Goal: Task Accomplishment & Management: Complete application form

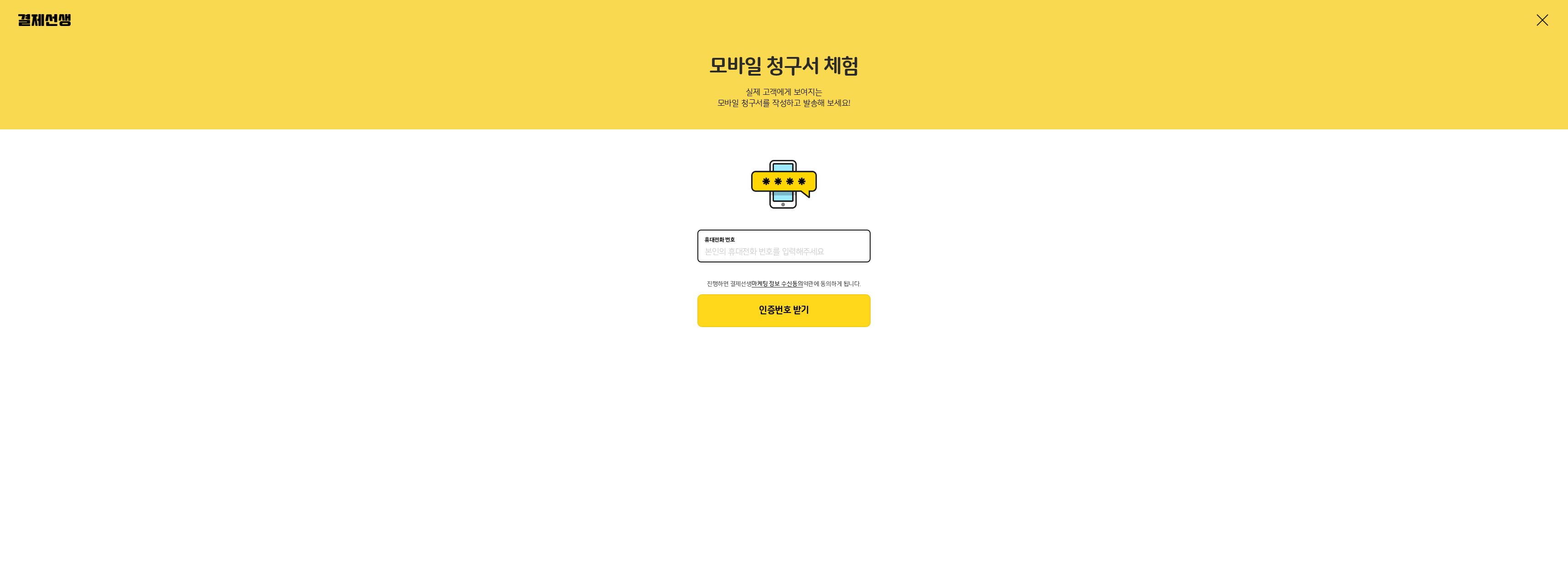
click at [742, 255] on input "휴대전화 번호" at bounding box center [784, 252] width 159 height 11
type input "01023257003"
click at [747, 308] on button "인증번호 받기" at bounding box center [784, 311] width 173 height 33
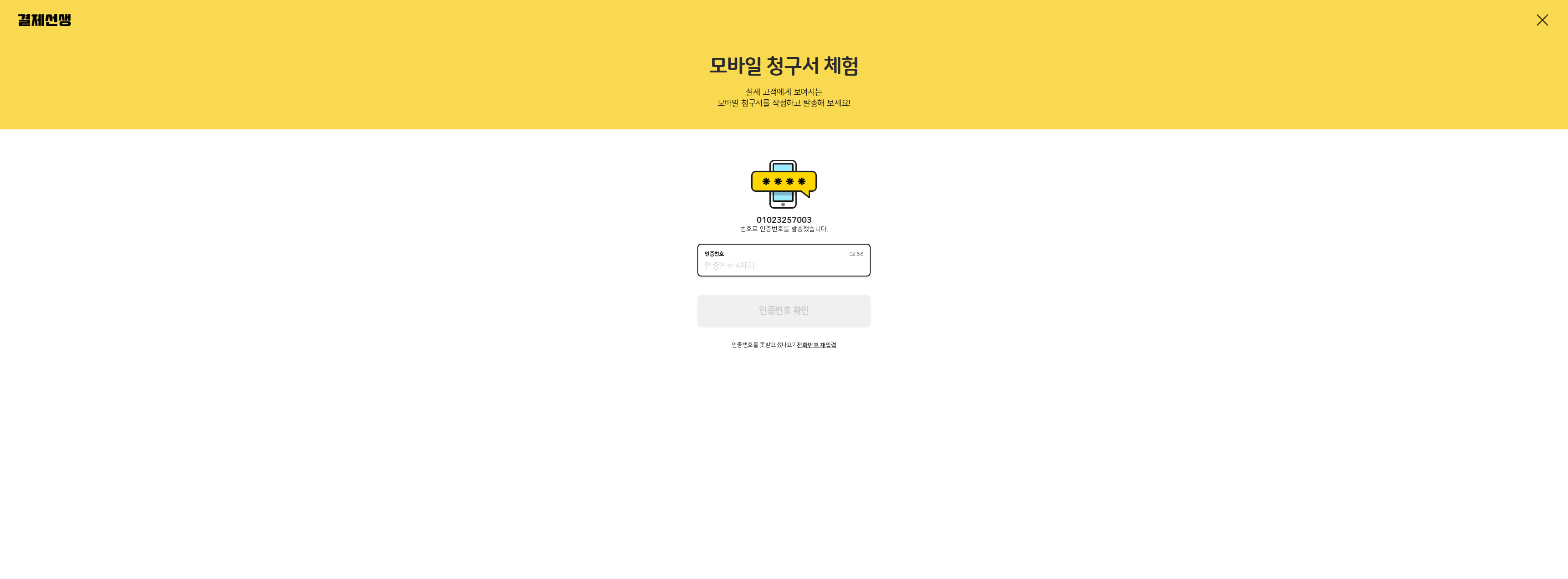
click at [747, 262] on input "인증번호 02:58" at bounding box center [784, 266] width 159 height 11
type input "7632"
click at [774, 310] on button "인증번호 확인" at bounding box center [784, 311] width 173 height 33
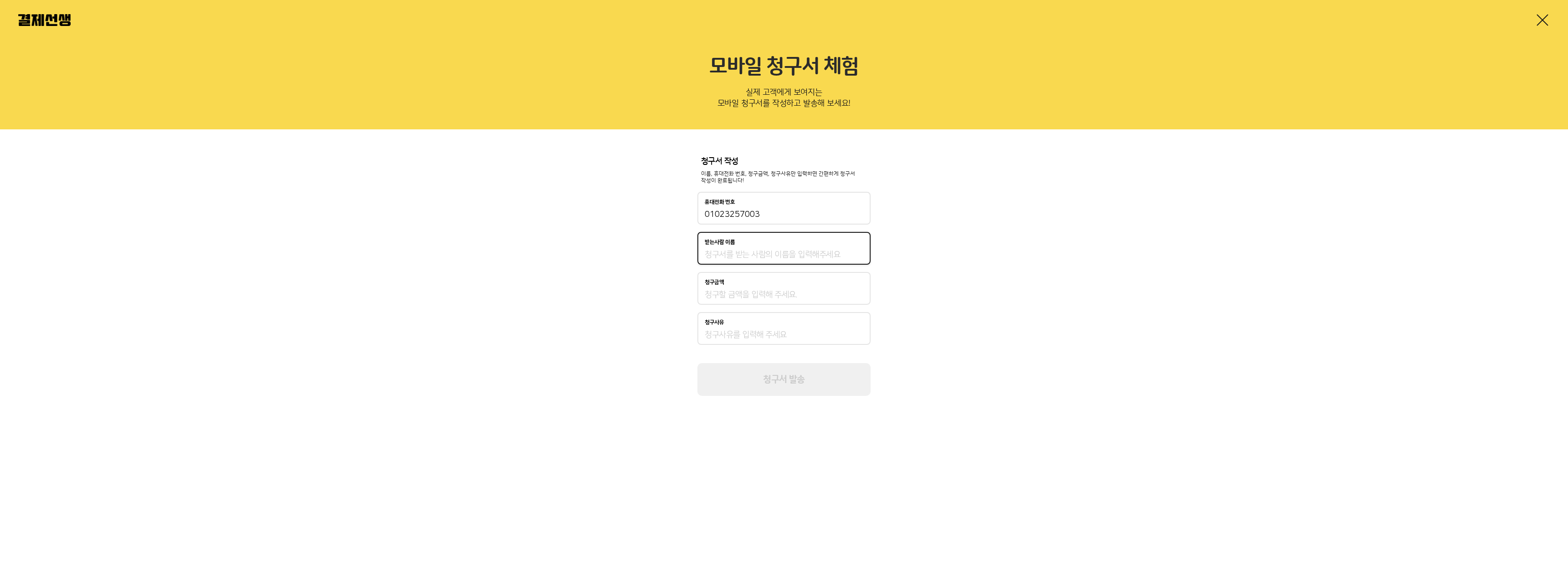
click at [761, 249] on input "받는사람 이름" at bounding box center [784, 255] width 159 height 11
type input "r"
type input "고"
type input "[DEMOGRAPHIC_DATA]"
type input "고객"
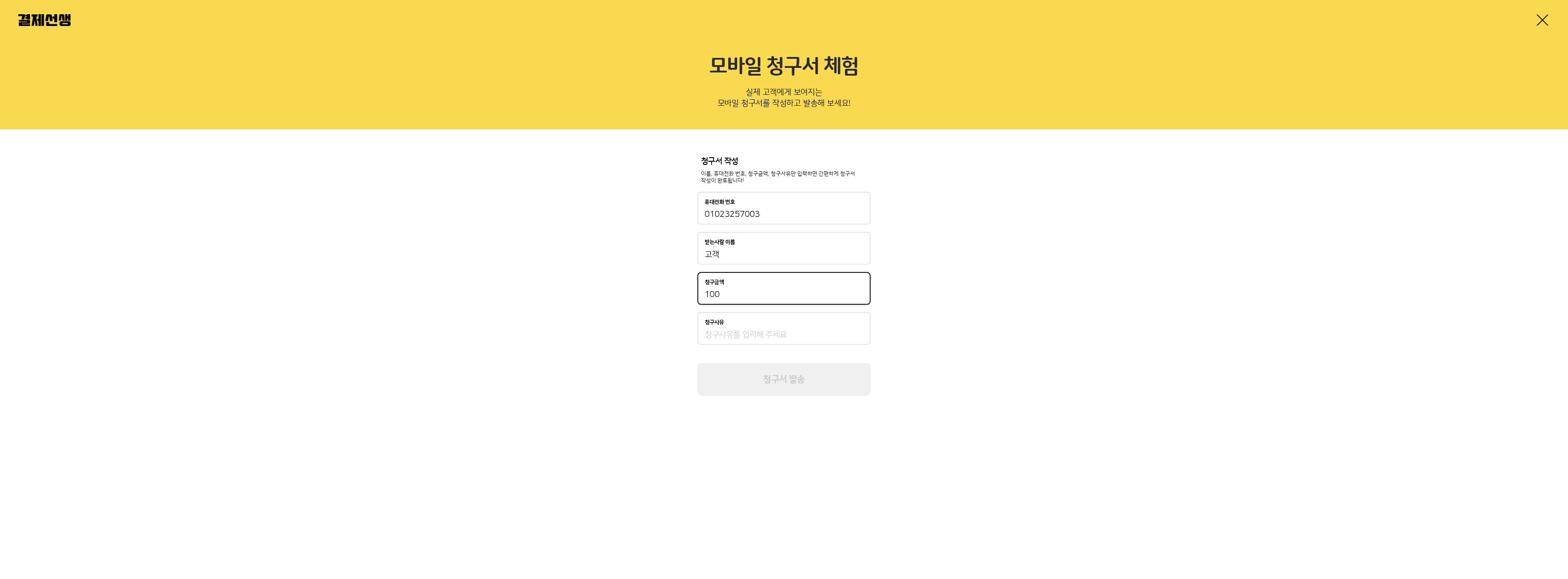
type input "100"
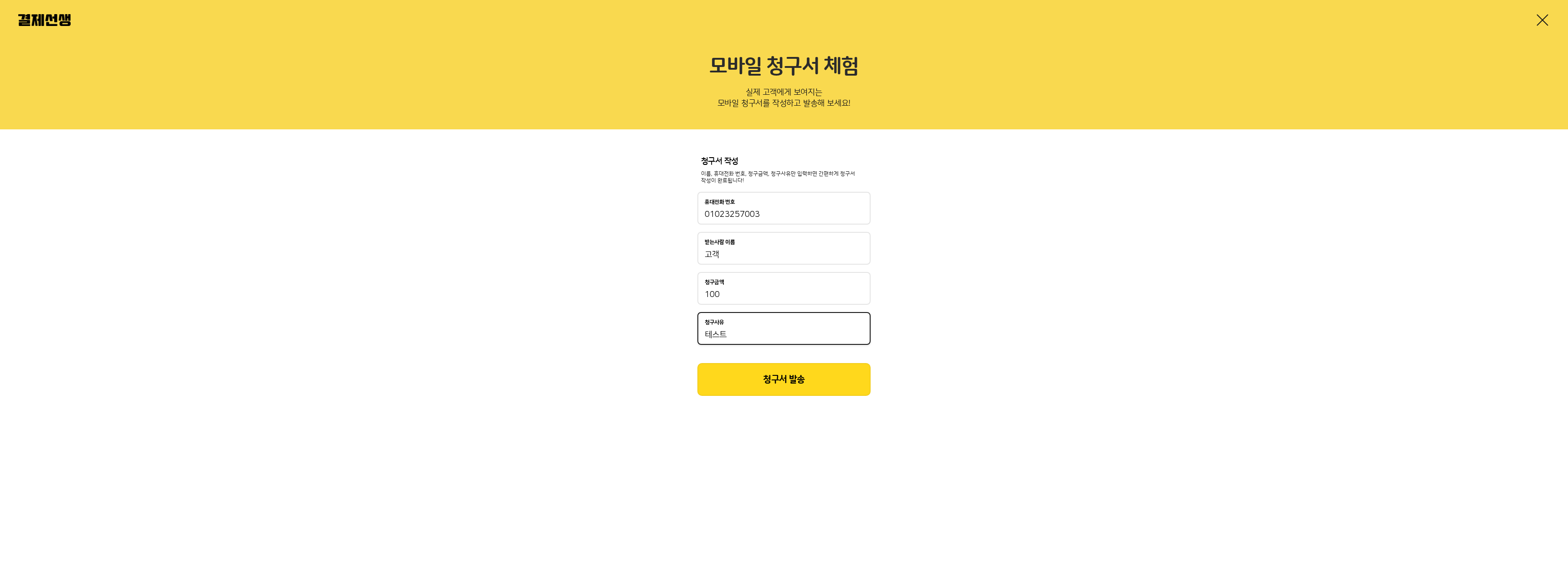
type input "테스트"
click at [807, 377] on button "청구서 발송" at bounding box center [784, 380] width 173 height 33
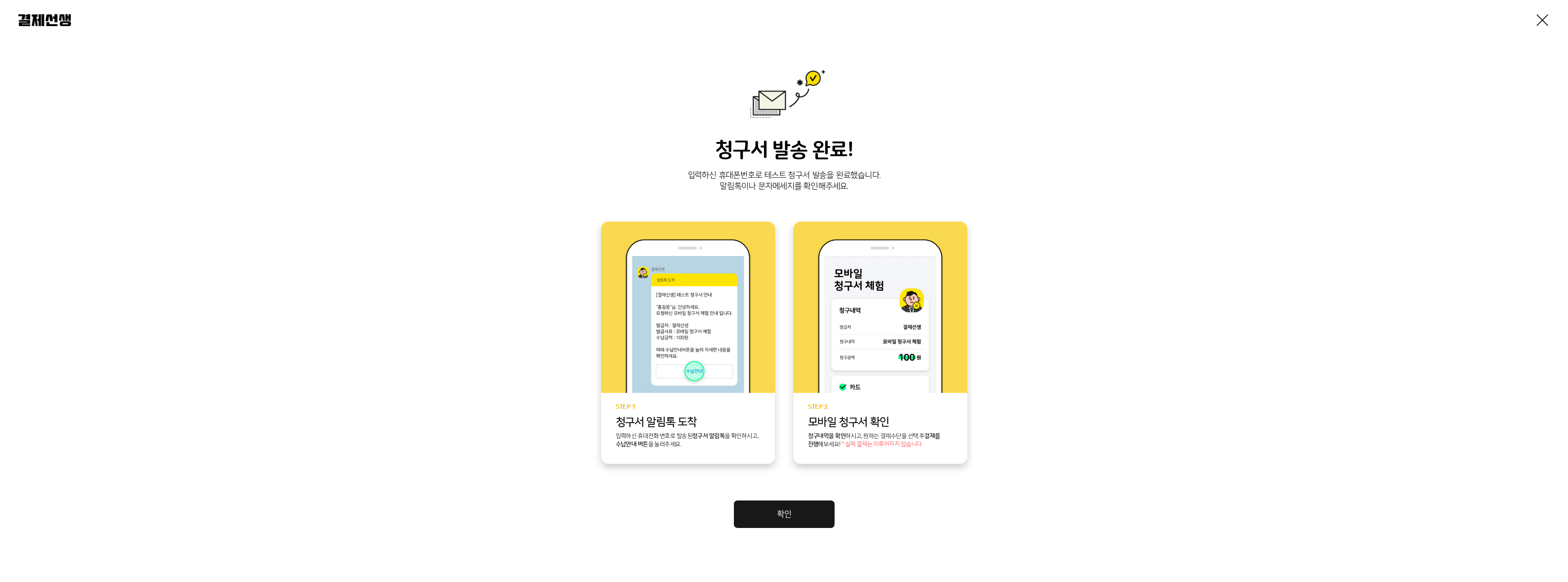
click at [776, 517] on link "확인" at bounding box center [784, 514] width 101 height 28
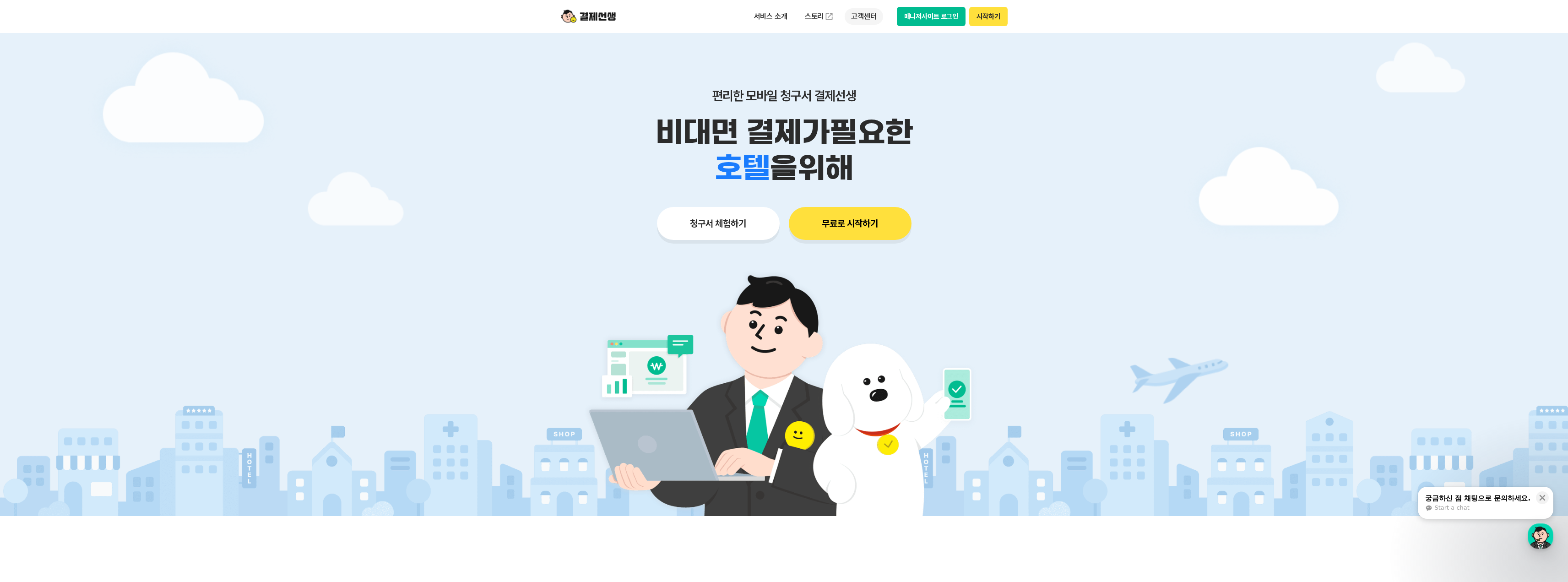
click at [858, 17] on p "고객센터" at bounding box center [864, 16] width 38 height 17
click at [865, 54] on link "자주 묻는 질문" at bounding box center [883, 54] width 77 height 18
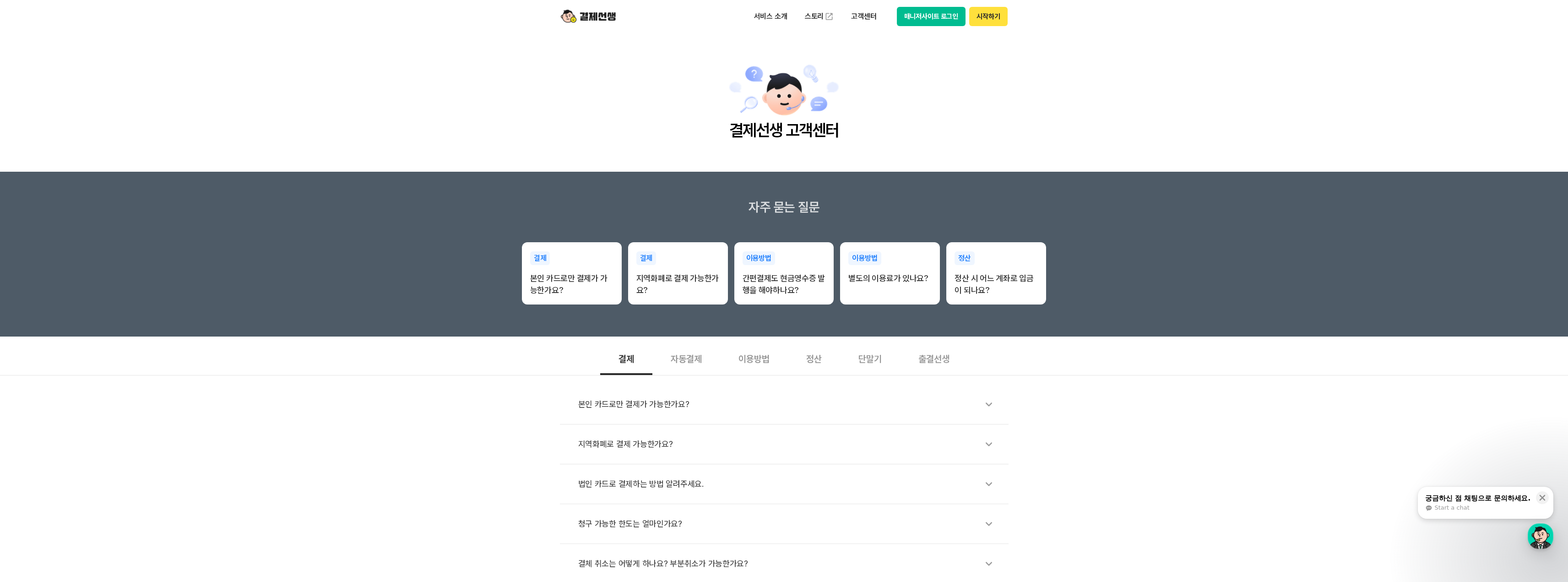
click at [760, 402] on div "본인 카드로만 결제가 가능한가요?" at bounding box center [789, 404] width 421 height 21
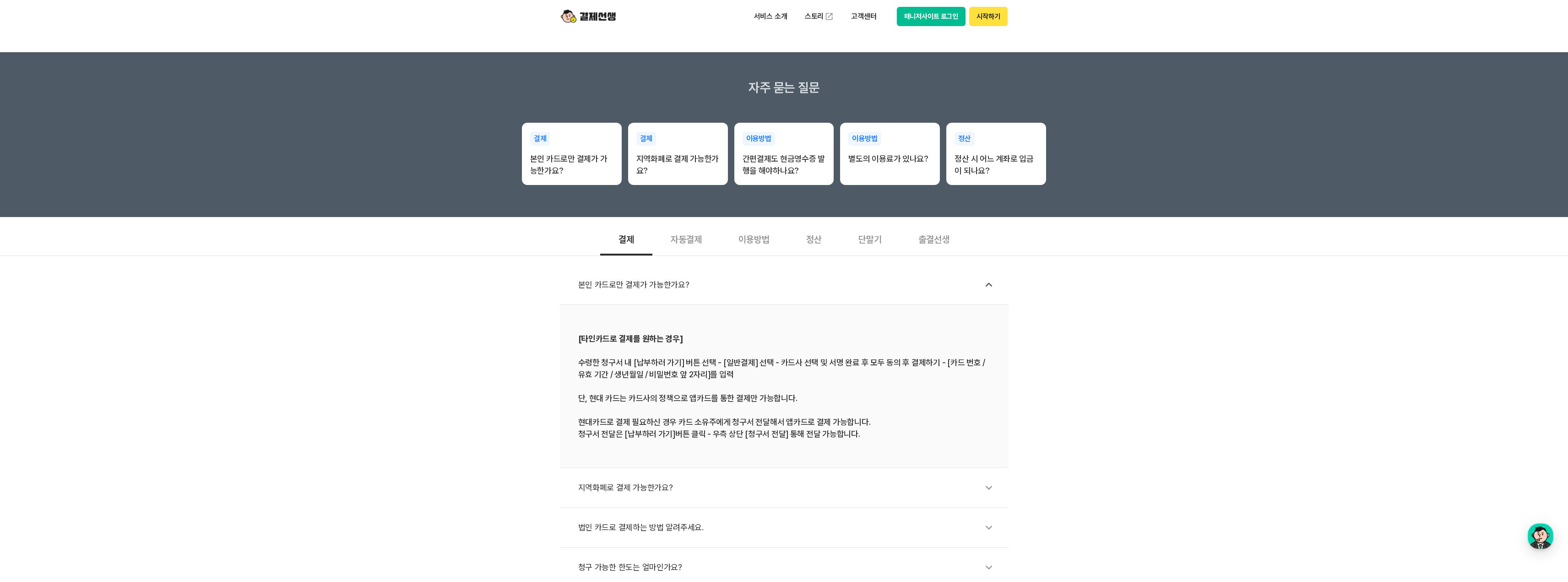
scroll to position [138, 0]
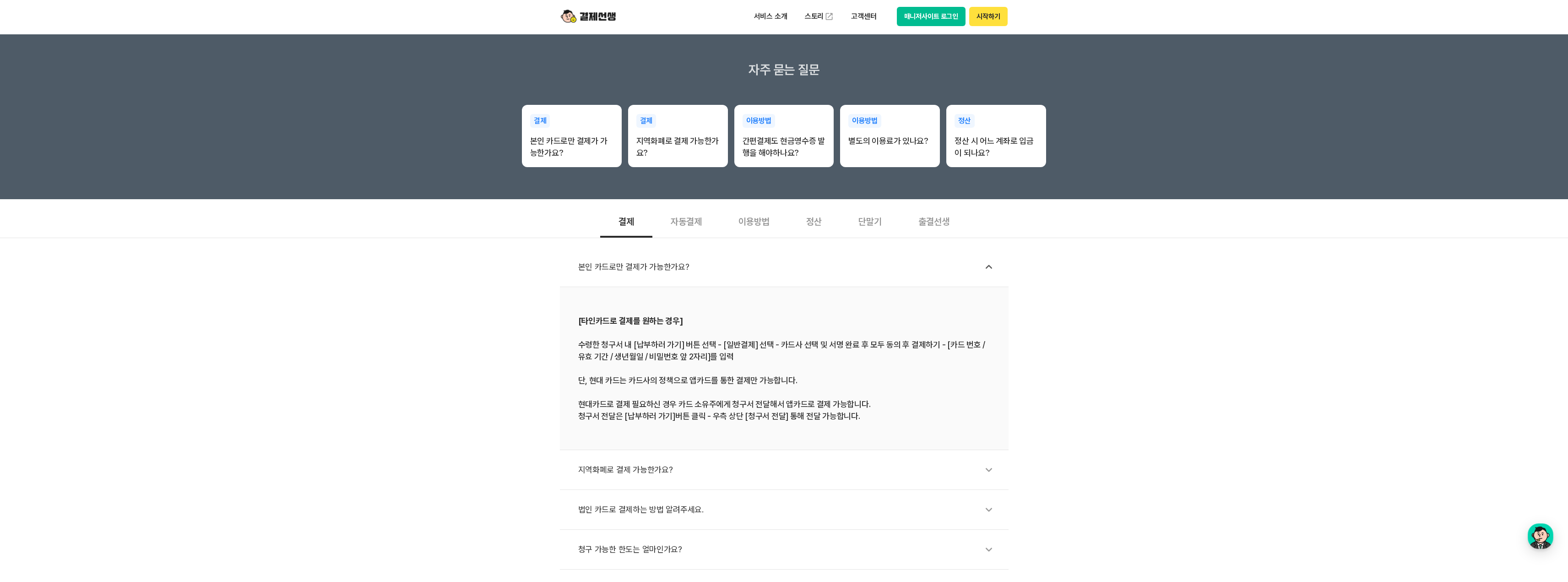
click at [520, 320] on div "본인 카드로만 결제가 가능한가요? [타인카드로 결제를 원하는 경우] 수령한 청구서 내 [납부하러 가기] 버튼 선택 - [일반결제] 선택 - 카…" at bounding box center [784, 424] width 1568 height 372
drag, startPoint x: 616, startPoint y: 375, endPoint x: 801, endPoint y: 381, distance: 185.1
click at [801, 381] on div "[타인카드로 결제를 원하는 경우] 수령한 청구서 내 [납부하러 가기] 버튼 선택 - [일반결제] 선택 - 카드사 선택 및 서명 완료 후 모두 …" at bounding box center [784, 368] width 412 height 108
click at [501, 401] on div "본인 카드로만 결제가 가능한가요? [타인카드로 결제를 원하는 경우] 수령한 청구서 내 [납부하러 가기] 버튼 선택 - [일반결제] 선택 - 카…" at bounding box center [784, 424] width 1568 height 372
drag, startPoint x: 580, startPoint y: 346, endPoint x: 1015, endPoint y: 342, distance: 435.0
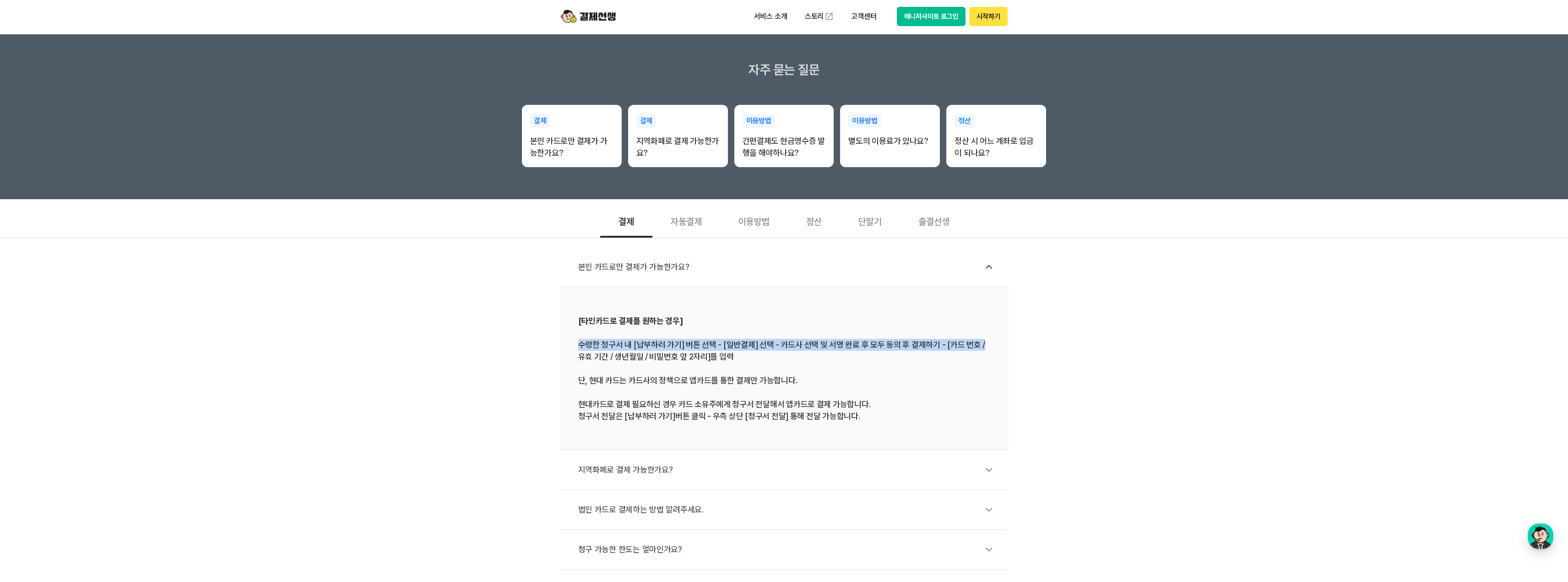
click at [1015, 342] on div "본인 카드로만 결제가 가능한가요? [타인카드로 결제를 원하는 경우] 수령한 청구서 내 [납부하러 가기] 버튼 선택 - [일반결제] 선택 - 카…" at bounding box center [784, 424] width 1568 height 372
click at [921, 380] on div "[타인카드로 결제를 원하는 경우] 수령한 청구서 내 [납부하러 가기] 버튼 선택 - [일반결제] 선택 - 카드사 선택 및 서명 완료 후 모두 …" at bounding box center [784, 368] width 412 height 108
click at [735, 472] on div "지역화폐로 결제 가능한가요?" at bounding box center [789, 470] width 421 height 21
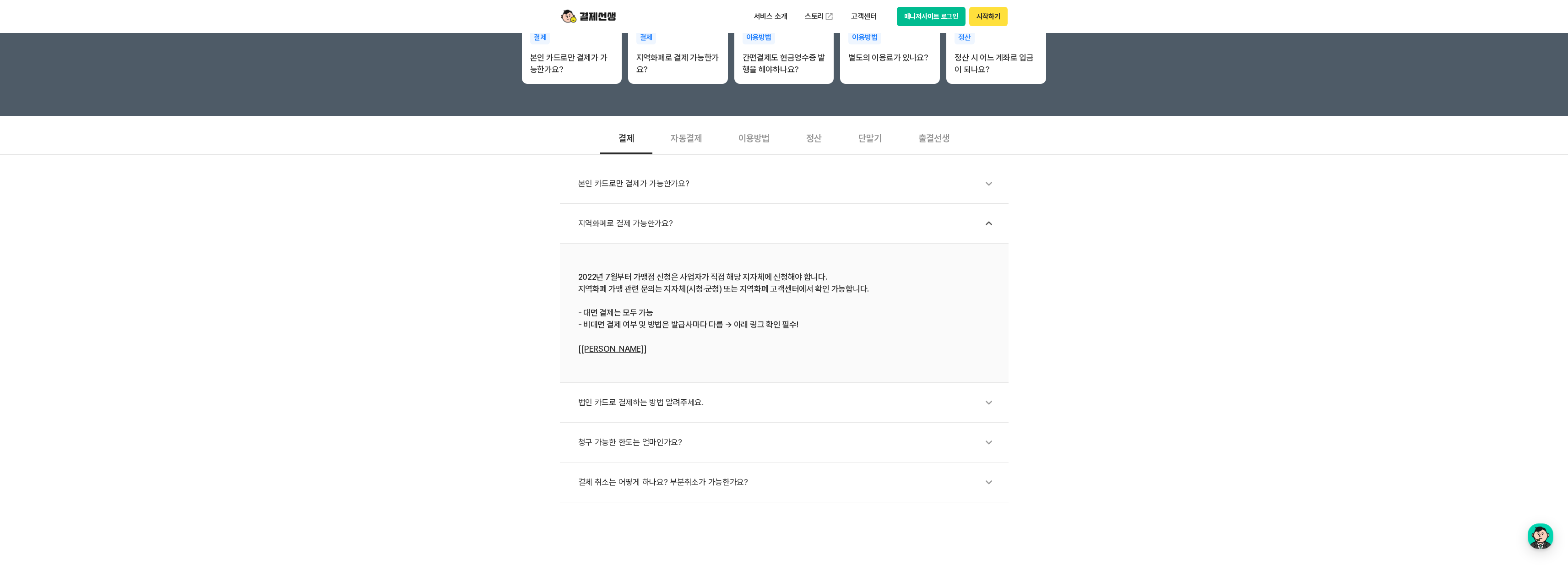
scroll to position [229, 0]
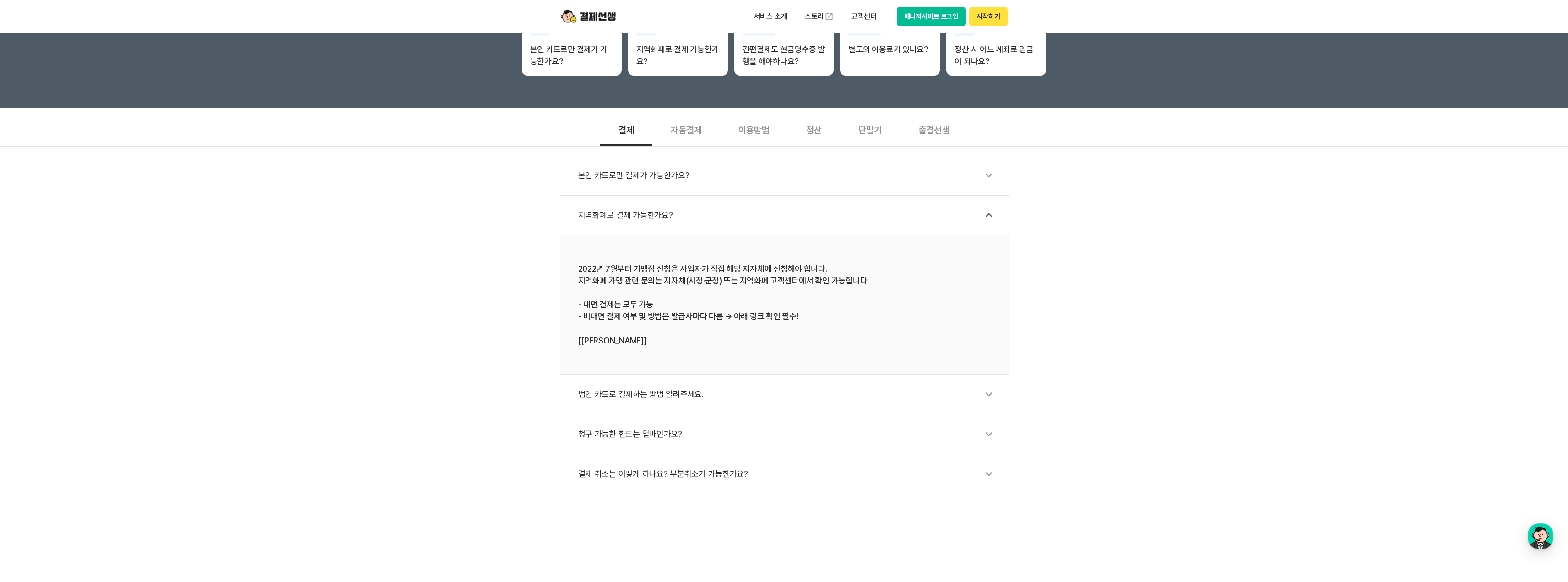
click at [735, 471] on div "결체 취소는 어떻게 하나요? 부분취소가 가능한가요?" at bounding box center [789, 474] width 421 height 21
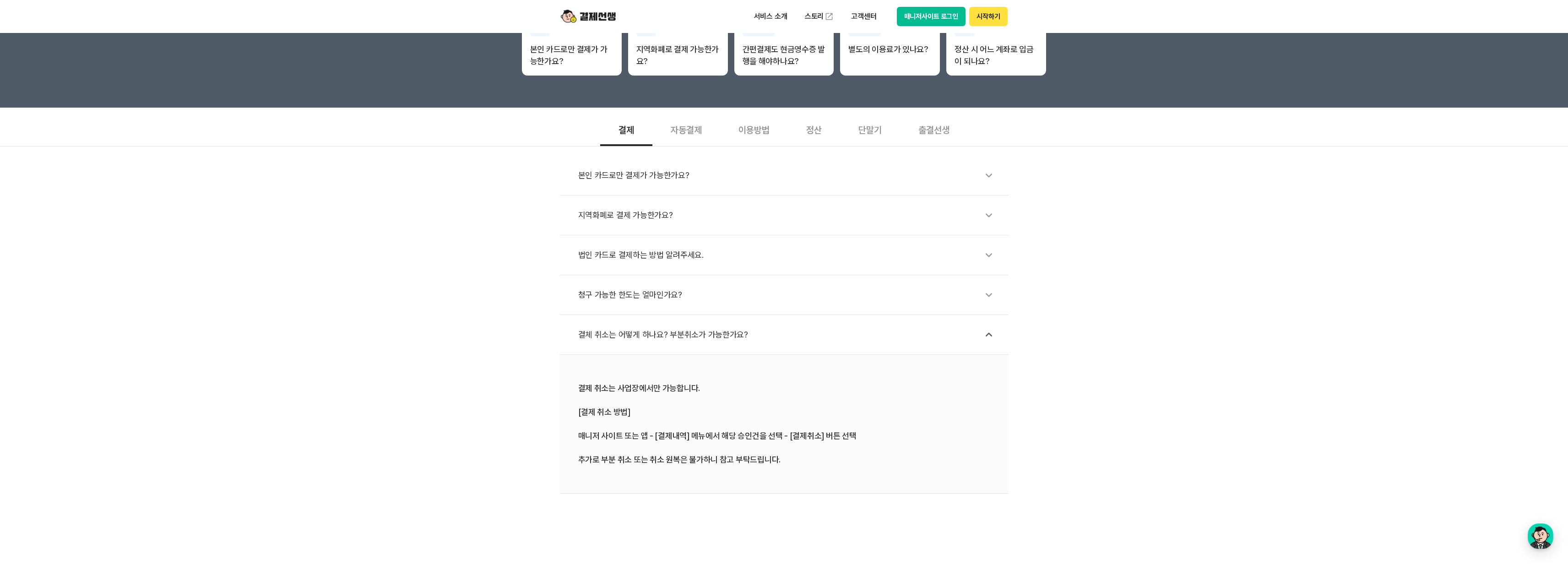
click at [639, 298] on div "청구 가능한 한도는 얼마인가요?" at bounding box center [789, 295] width 421 height 21
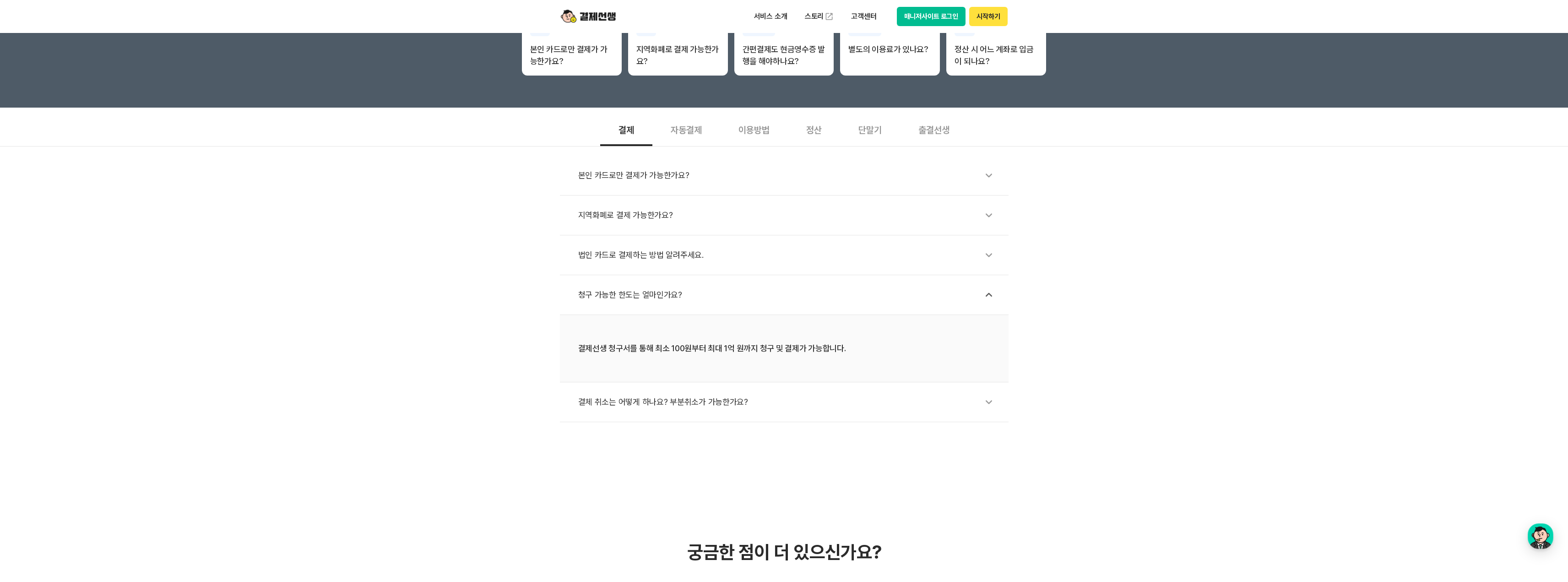
click at [625, 254] on div "법인 카드로 결제하는 방법 알려주세요." at bounding box center [789, 255] width 421 height 21
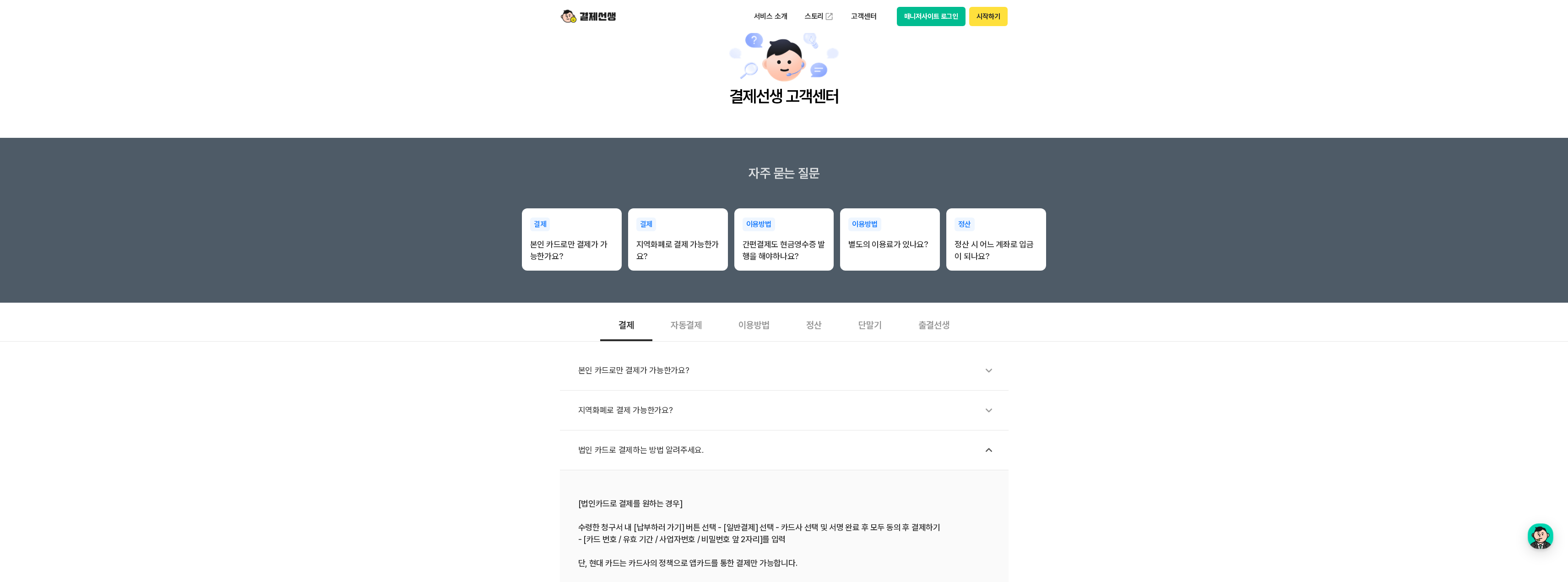
scroll to position [0, 0]
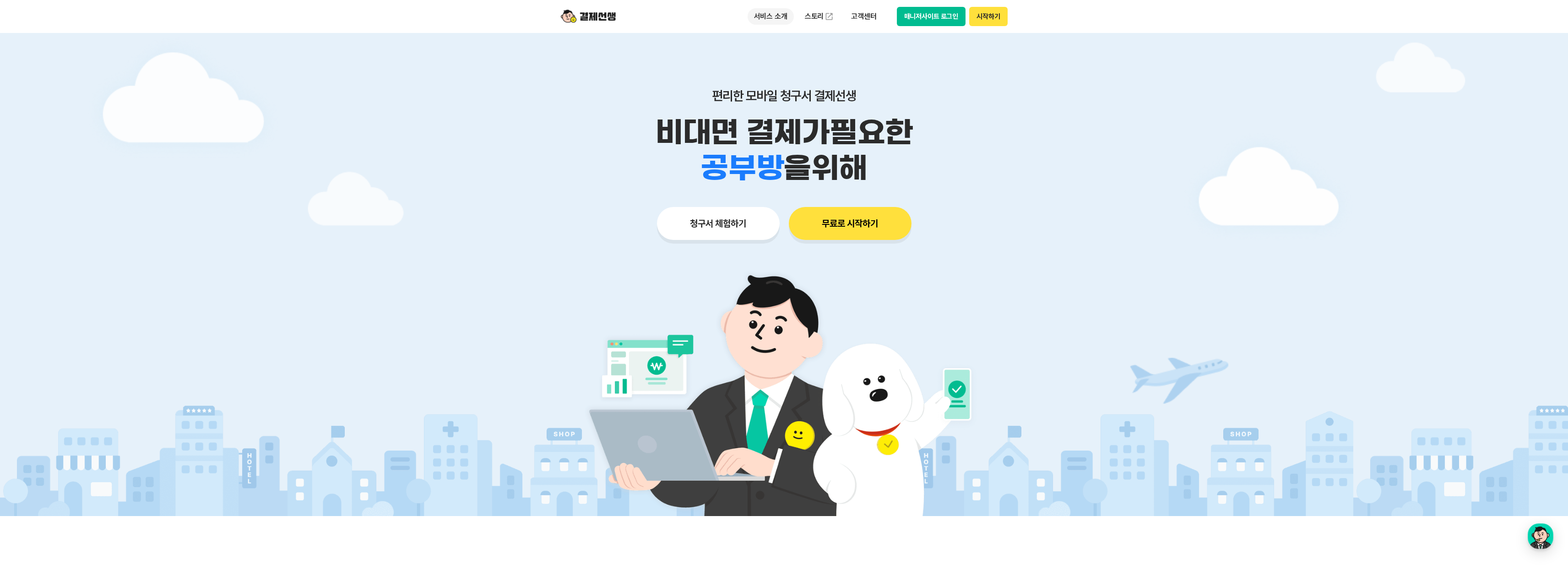
click at [775, 19] on p "서비스 소개" at bounding box center [771, 16] width 46 height 17
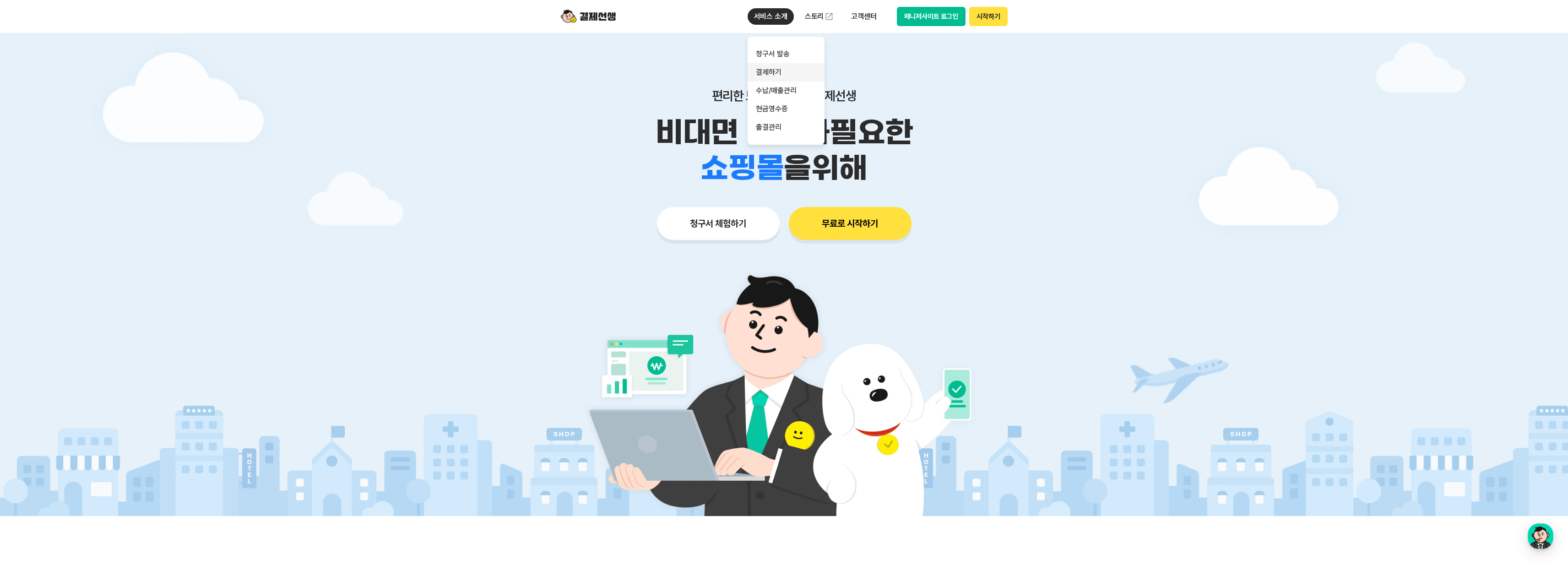
click at [777, 73] on link "결제하기" at bounding box center [786, 72] width 77 height 18
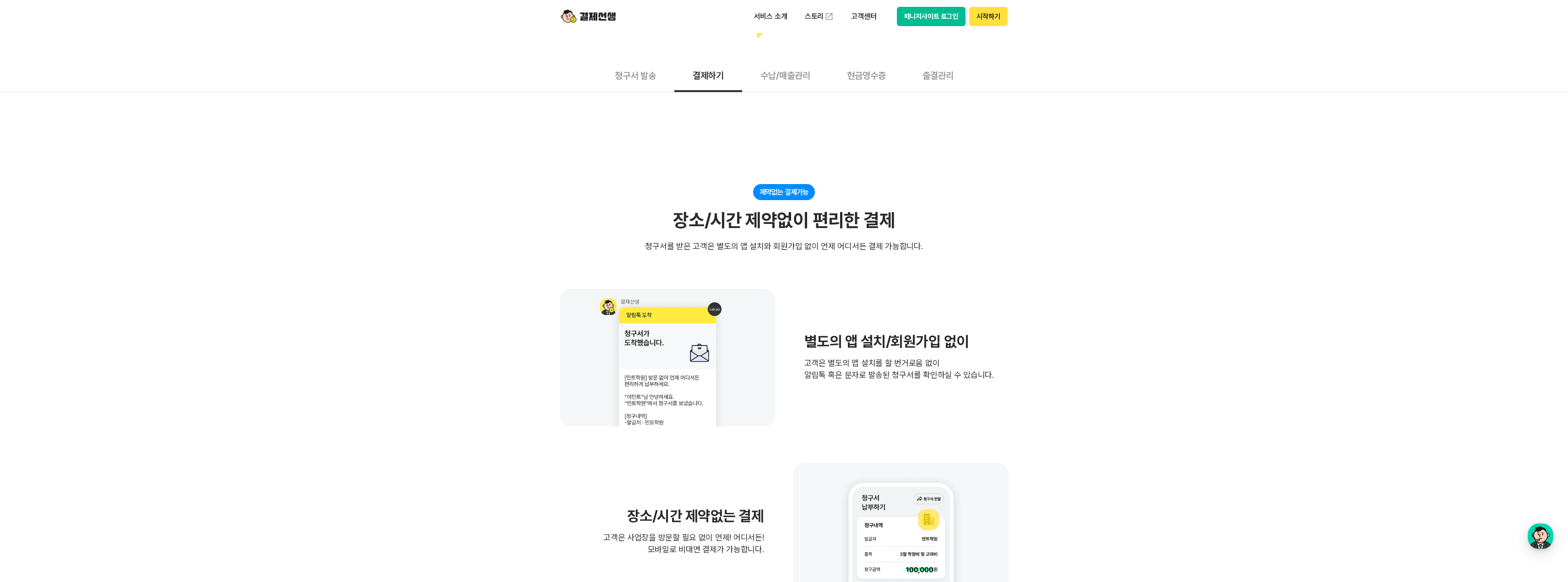
scroll to position [46, 0]
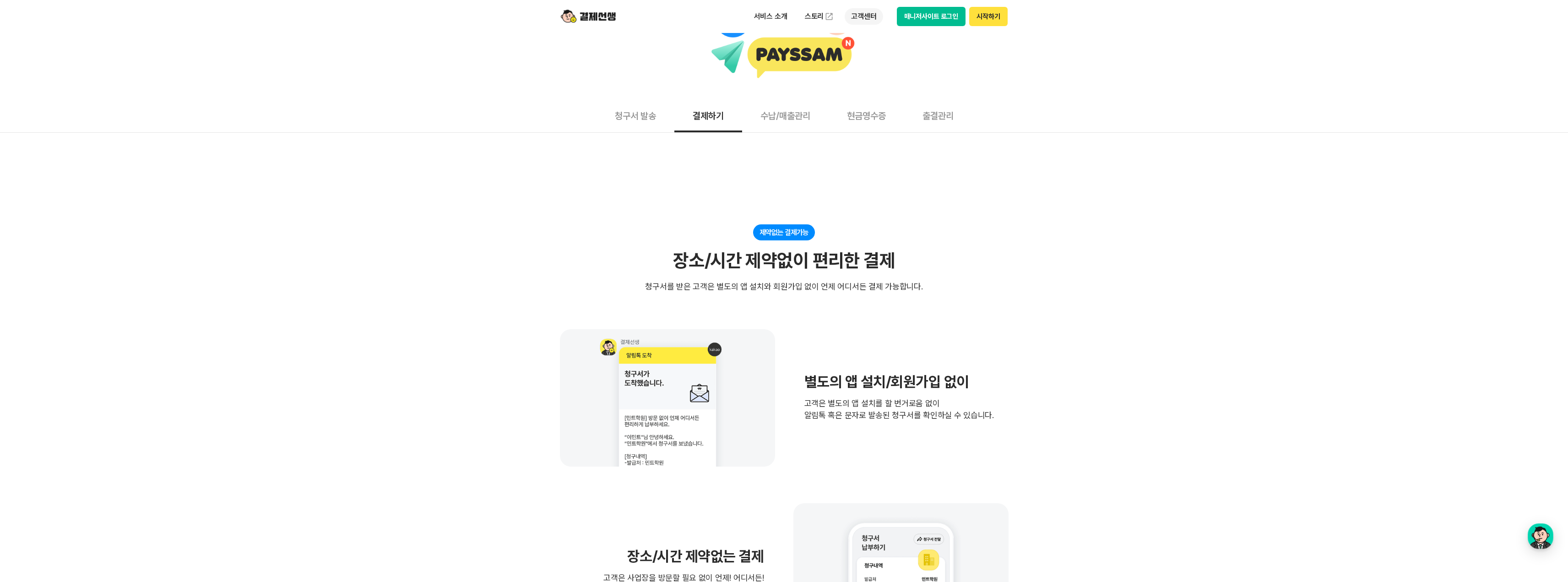
click at [864, 14] on p "고객센터" at bounding box center [864, 16] width 38 height 17
click at [872, 74] on link "이용 가이드" at bounding box center [883, 73] width 77 height 20
click at [864, 13] on p "고객센터" at bounding box center [864, 16] width 38 height 17
click at [869, 56] on link "자주 묻는 질문" at bounding box center [883, 54] width 77 height 18
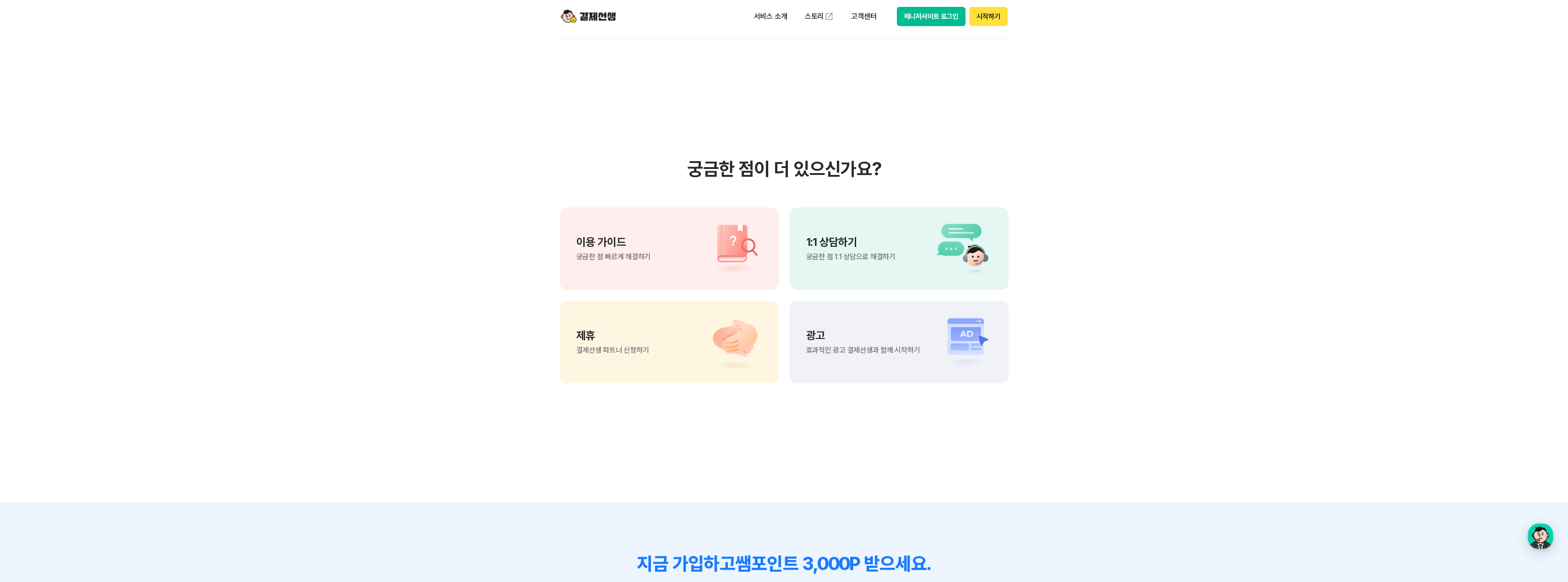
scroll to position [522, 0]
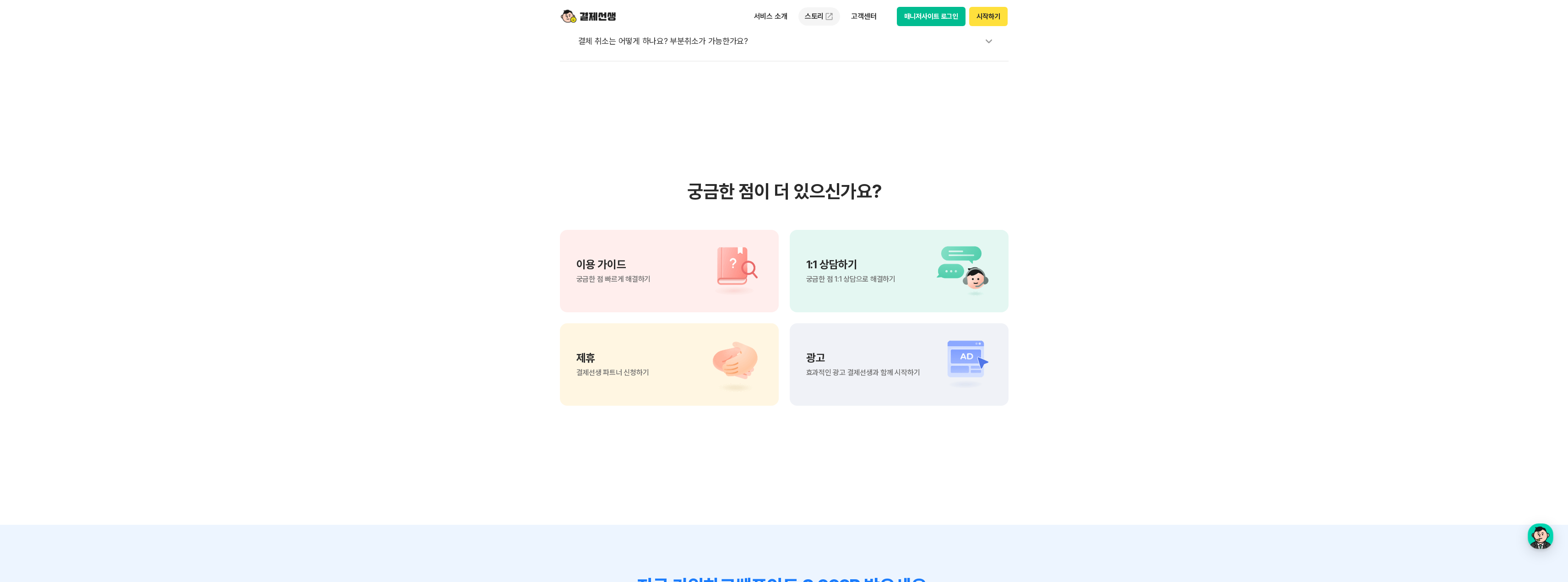
click at [817, 17] on link "스토리" at bounding box center [819, 17] width 42 height 18
click at [831, 269] on p "1:1 상담하기" at bounding box center [851, 265] width 89 height 11
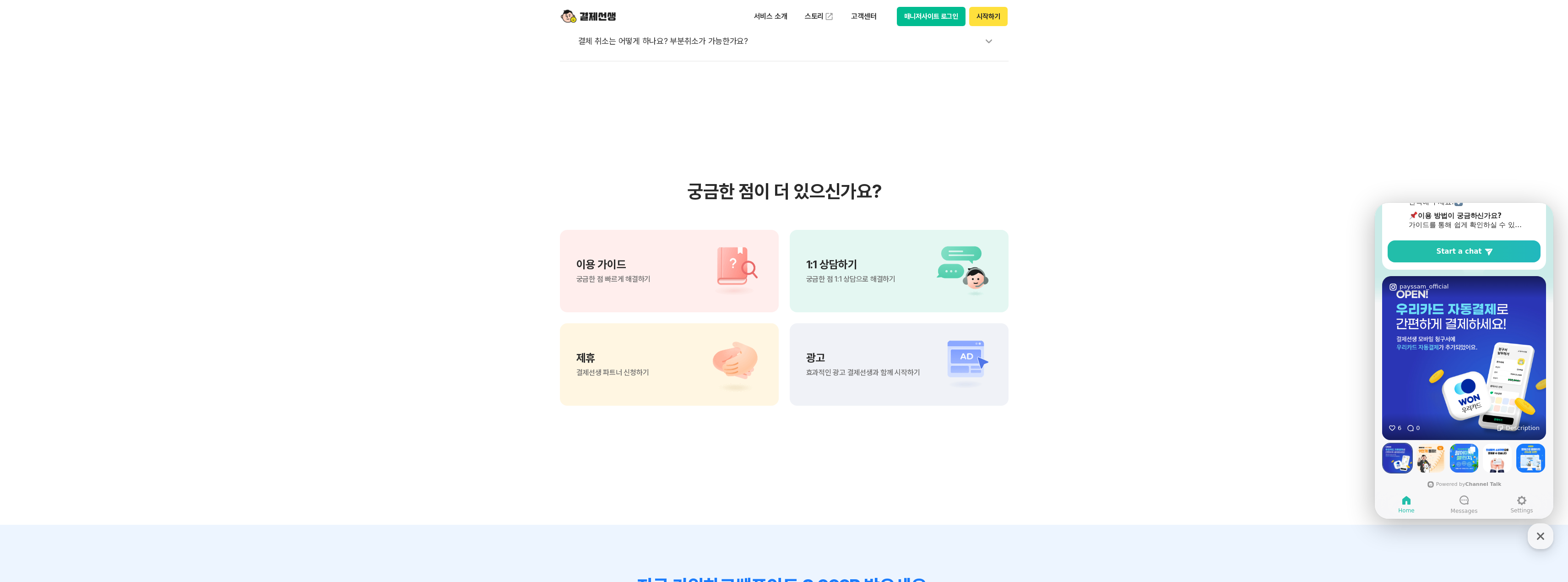
scroll to position [157, 0]
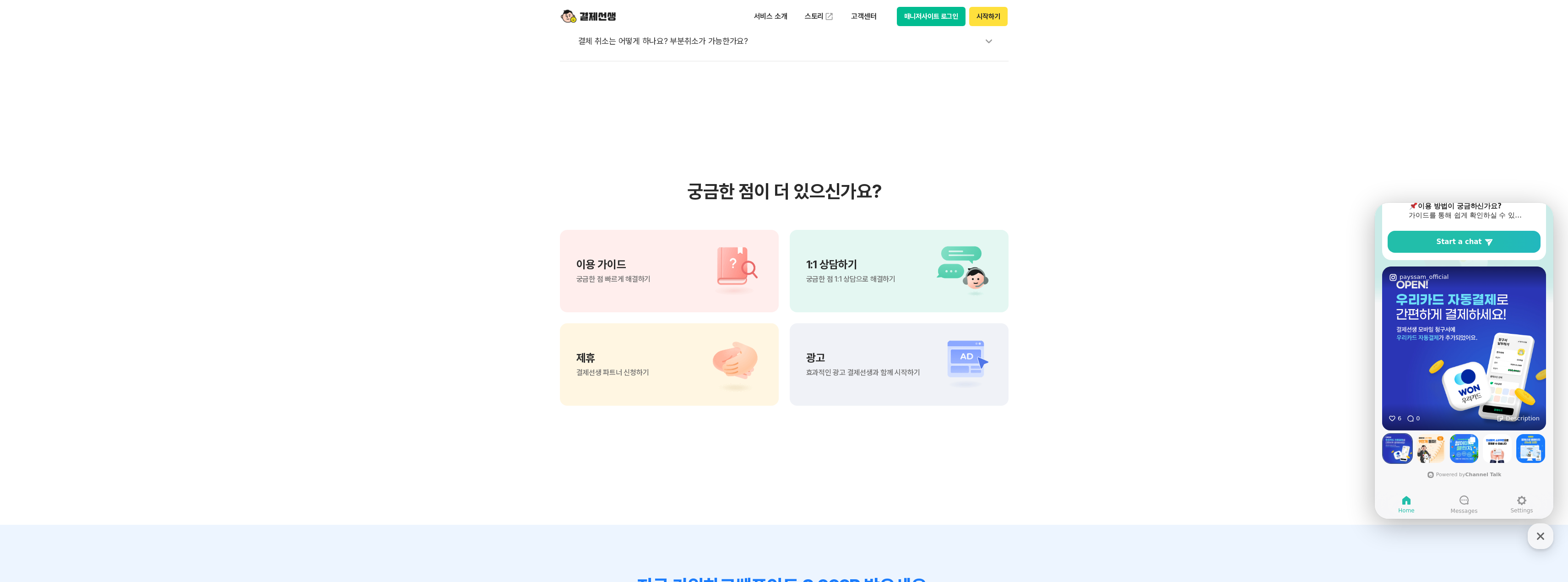
click at [1454, 316] on img at bounding box center [1464, 348] width 164 height 164
click at [1509, 397] on img at bounding box center [1464, 348] width 164 height 164
click at [1472, 394] on img at bounding box center [1464, 348] width 164 height 164
click at [1454, 391] on img at bounding box center [1464, 348] width 164 height 164
click at [1432, 391] on img at bounding box center [1464, 348] width 164 height 164
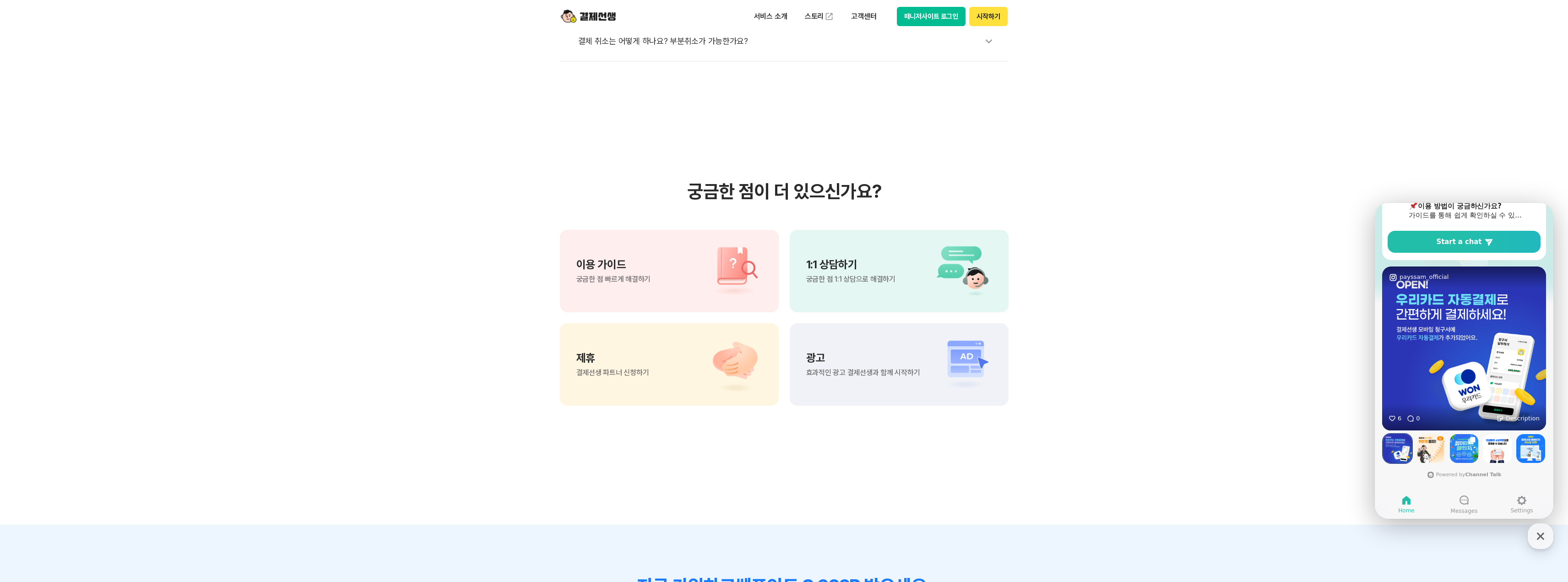
click at [1466, 339] on img at bounding box center [1464, 348] width 164 height 164
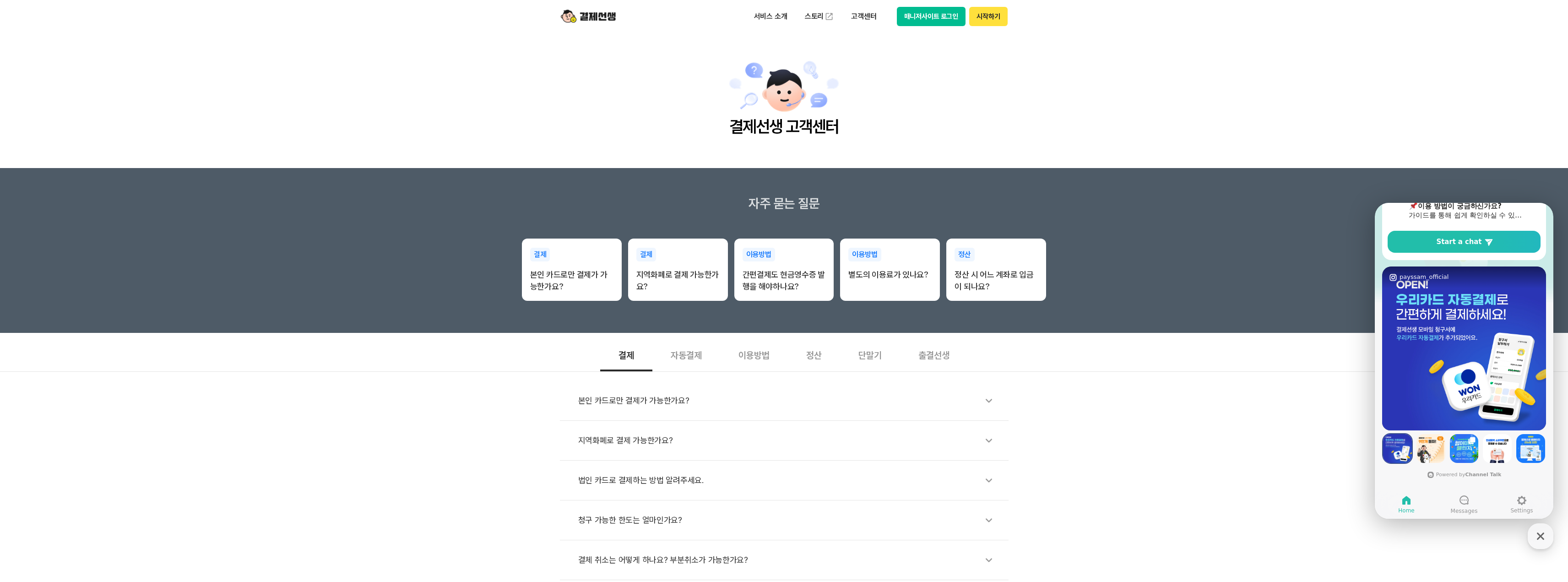
scroll to position [0, 0]
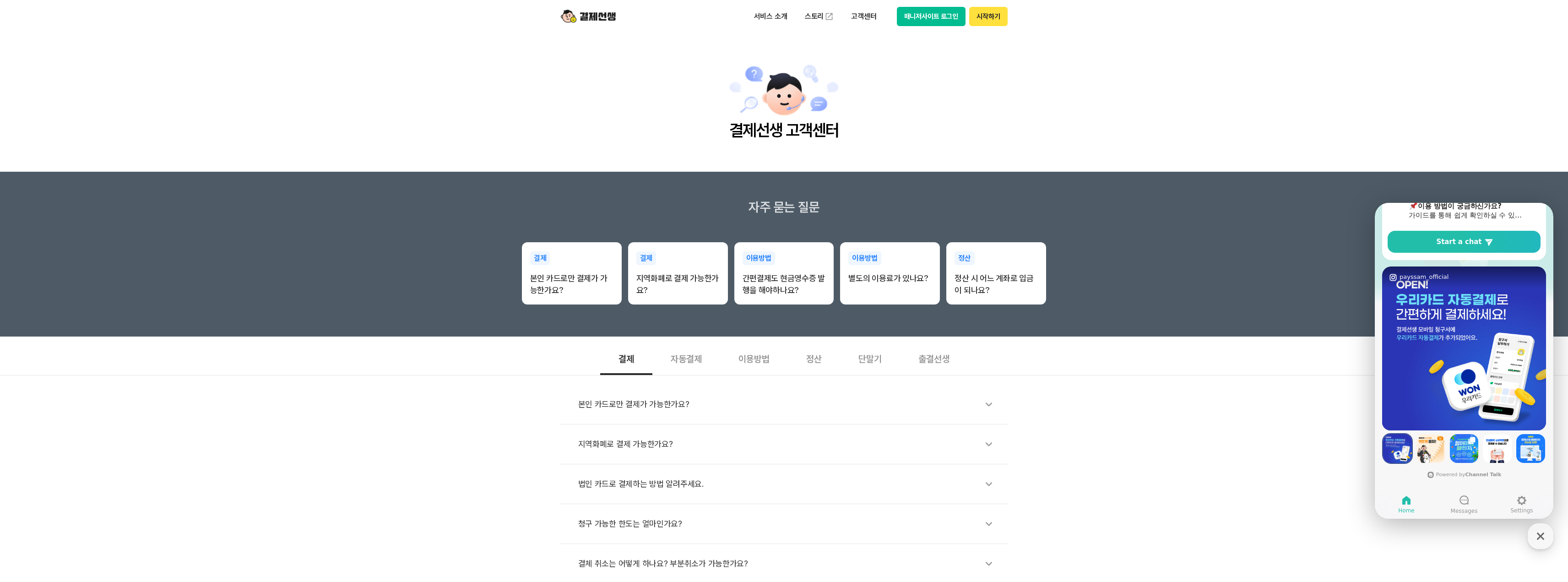
click at [593, 15] on img at bounding box center [588, 17] width 55 height 17
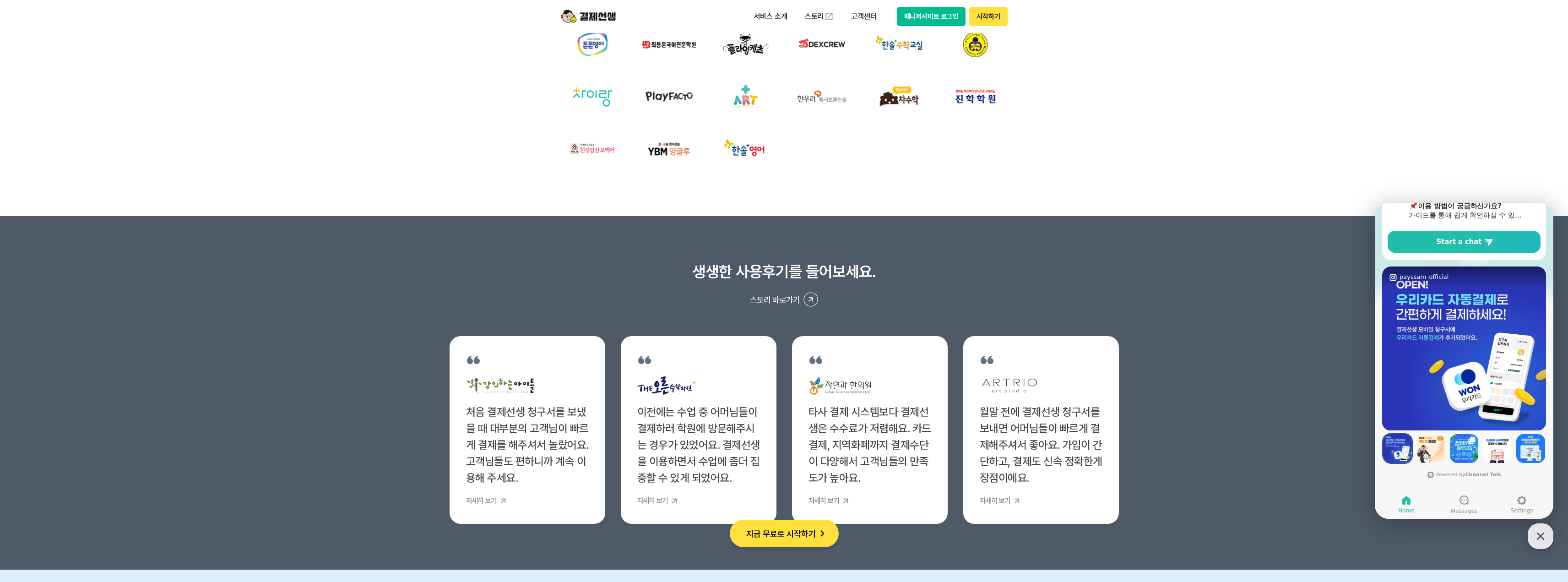
scroll to position [3251, 0]
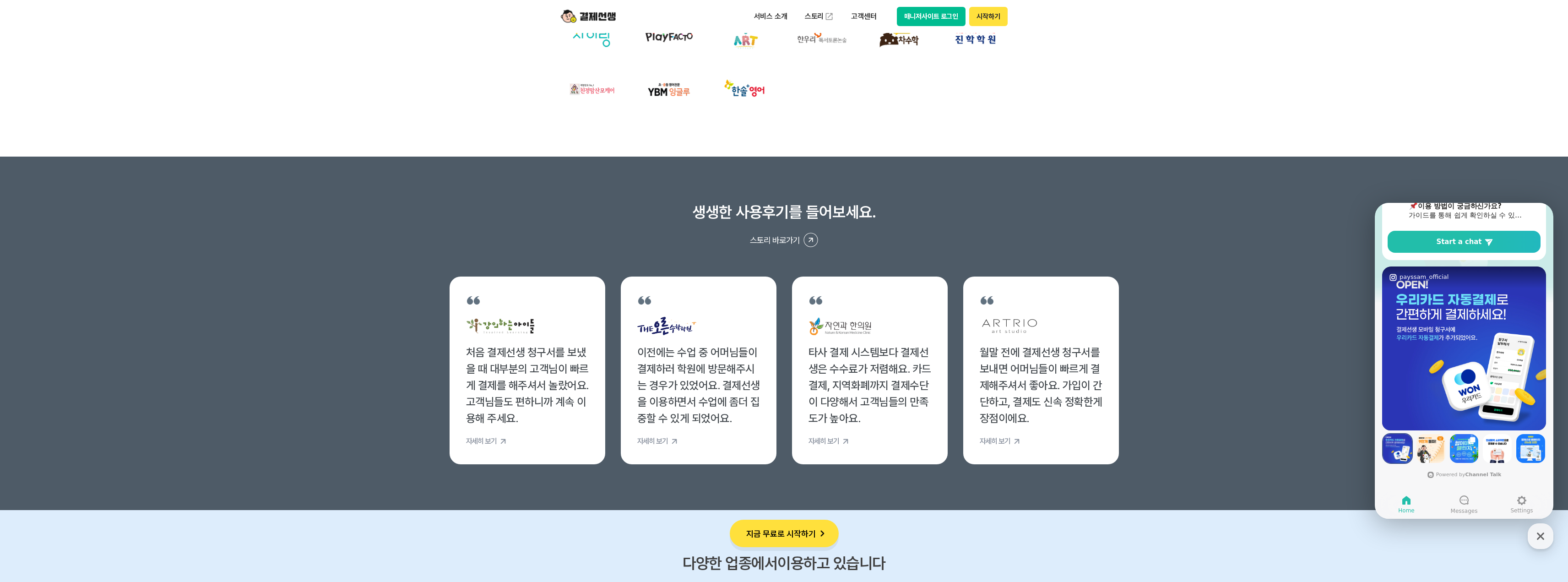
scroll to position [3342, 0]
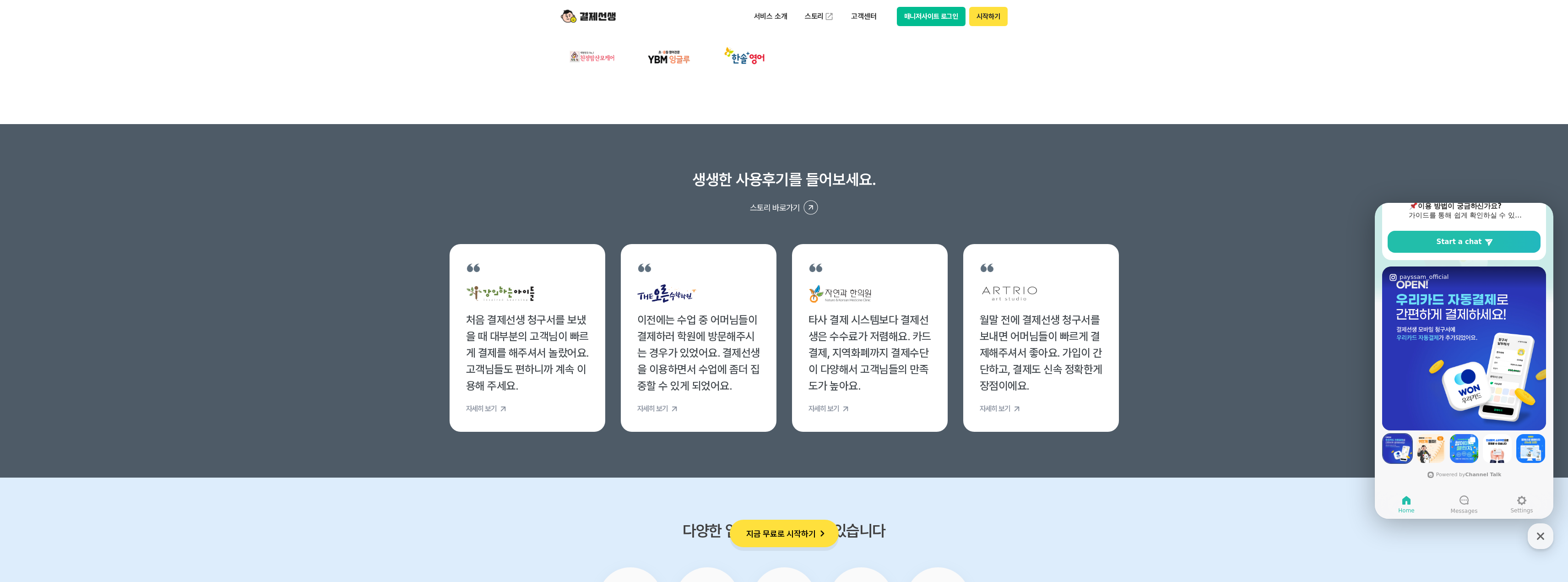
click at [1427, 451] on img at bounding box center [1430, 448] width 29 height 29
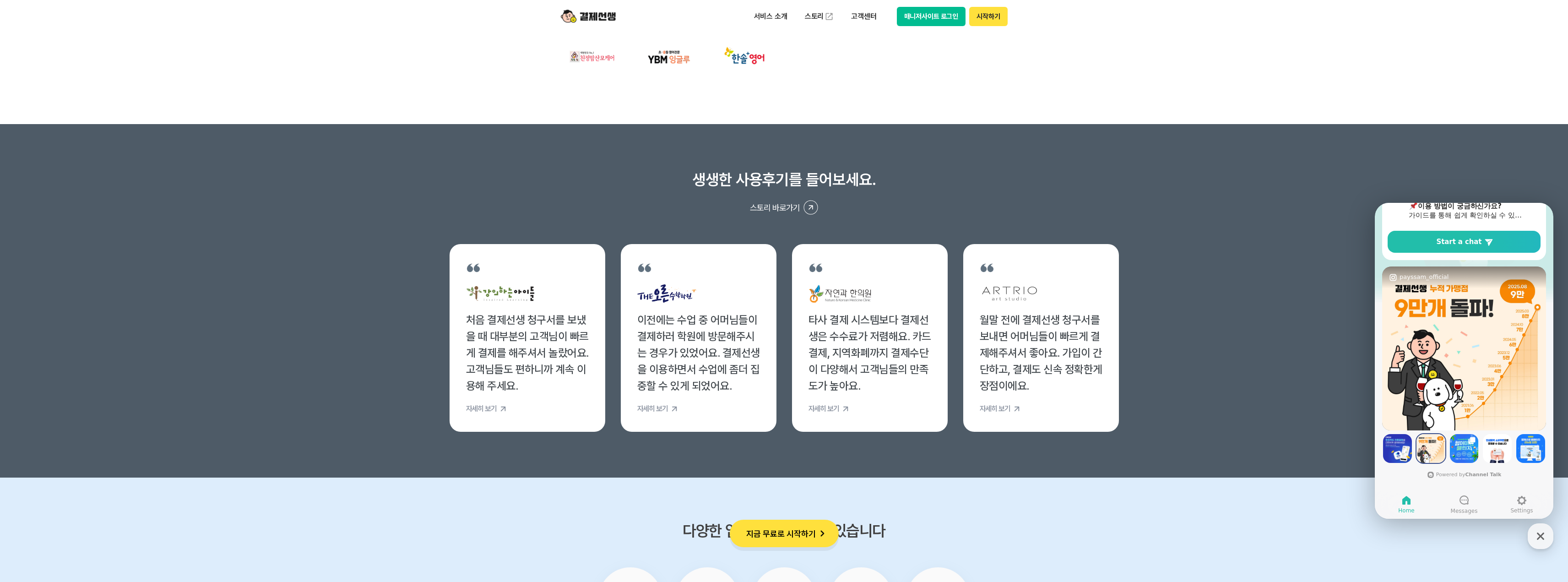
click at [1397, 452] on img at bounding box center [1397, 448] width 29 height 29
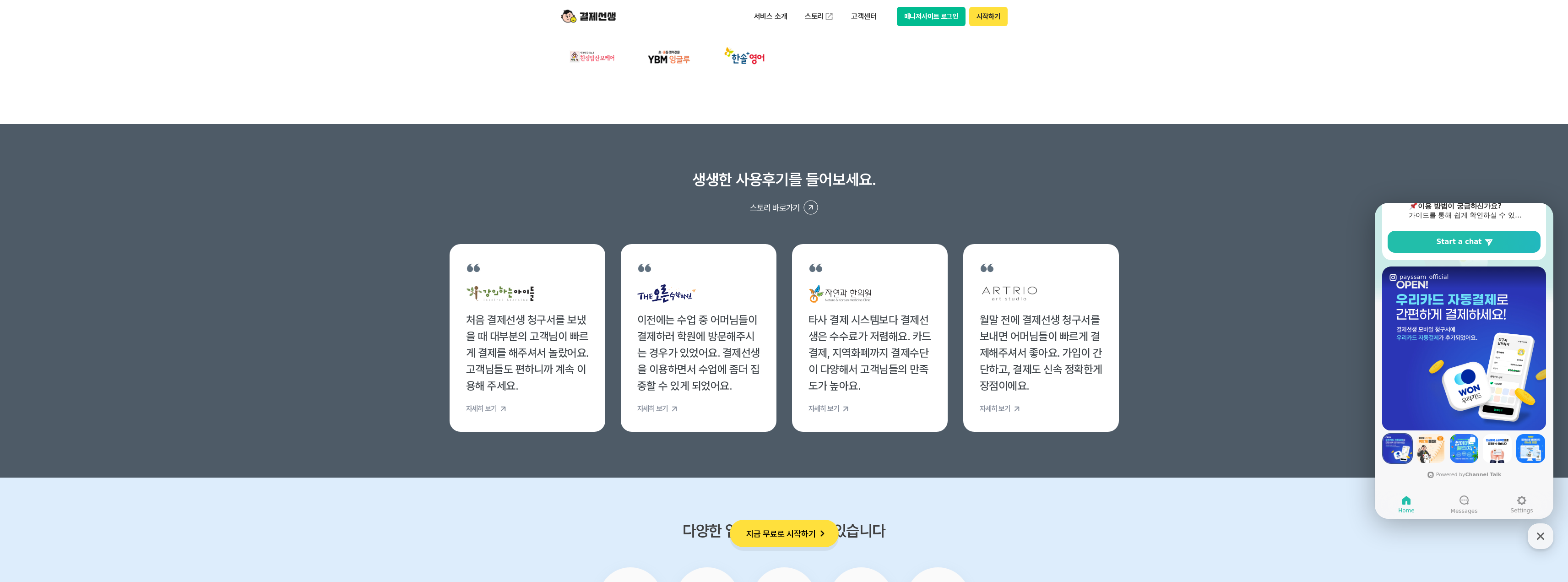
click at [1459, 453] on img at bounding box center [1464, 448] width 29 height 29
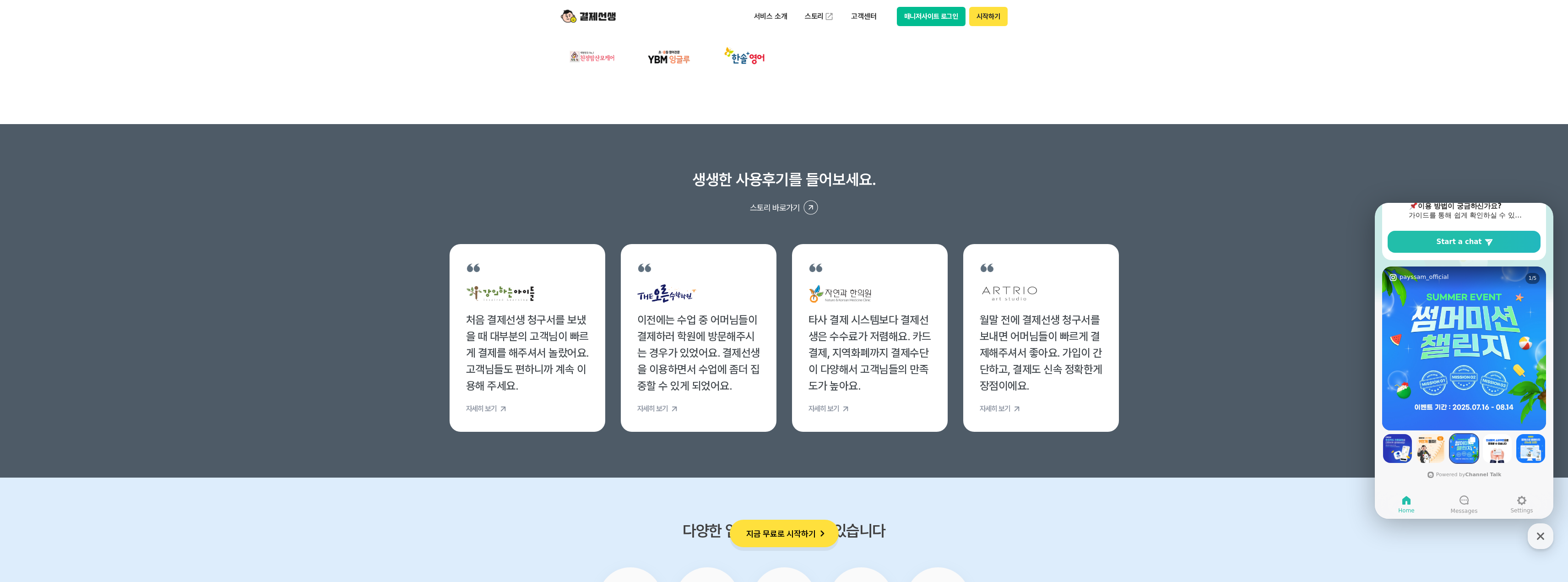
click at [1400, 449] on img at bounding box center [1397, 448] width 29 height 29
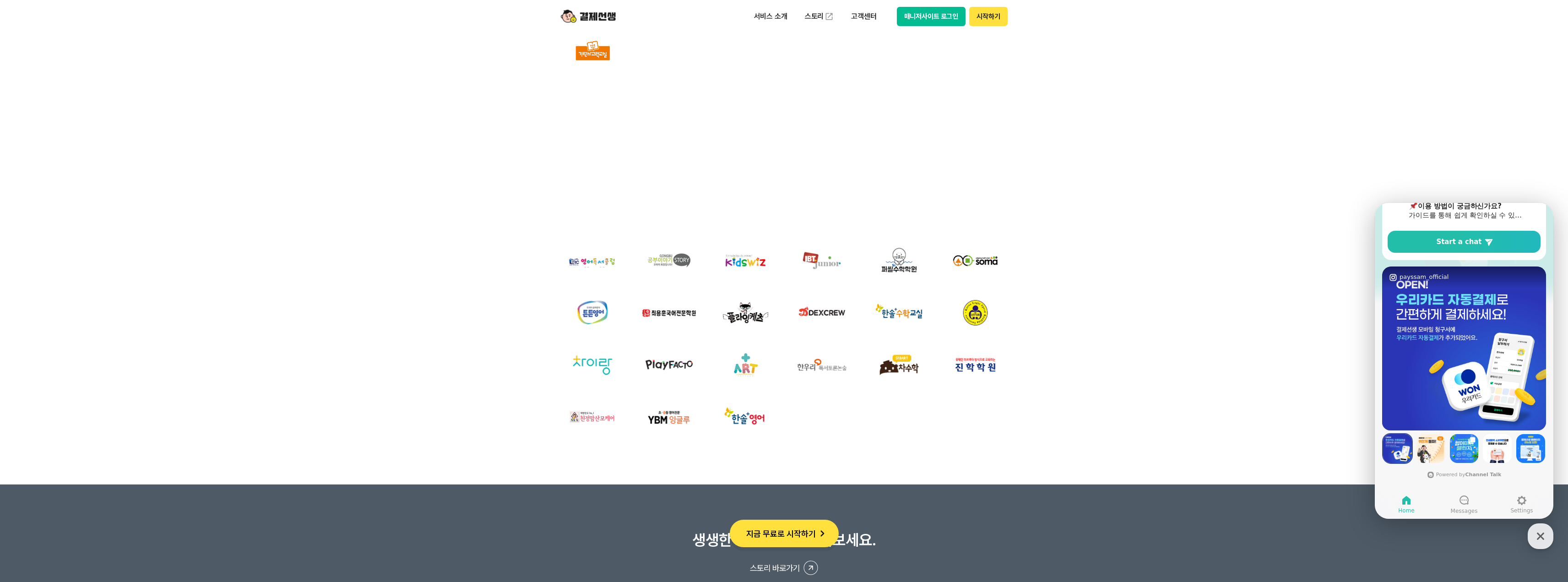
scroll to position [2975, 0]
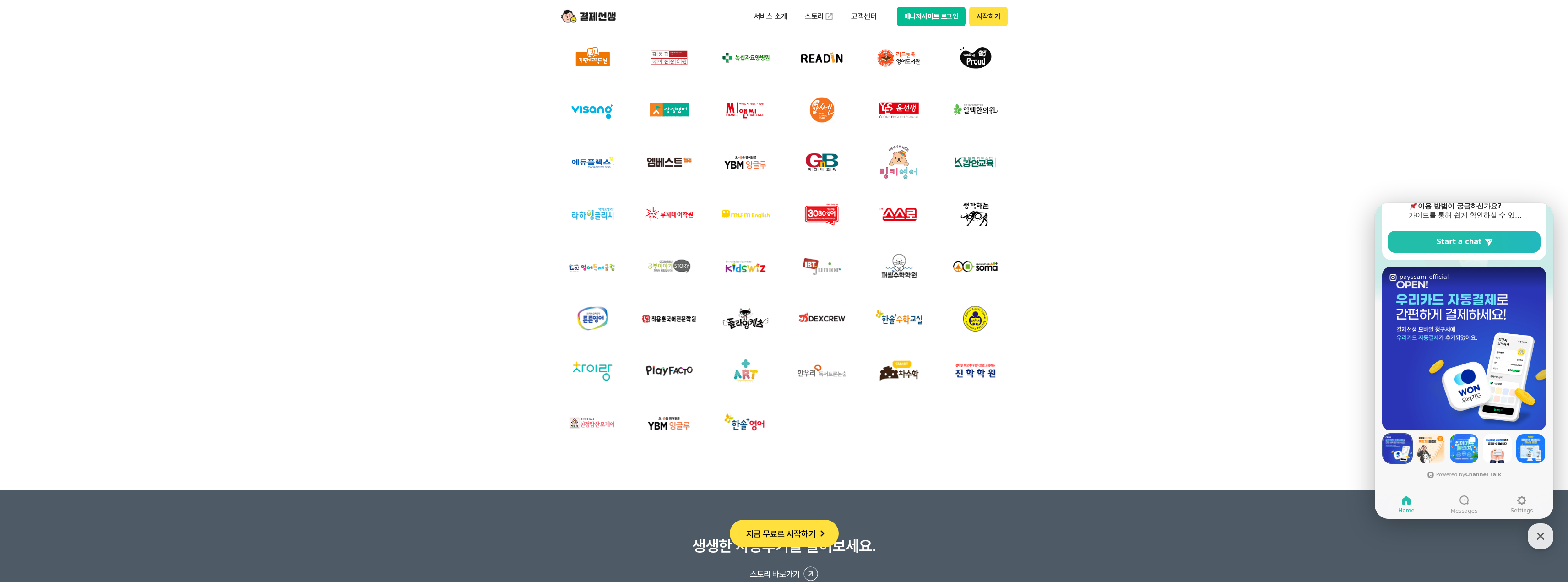
click at [596, 15] on img at bounding box center [588, 17] width 55 height 17
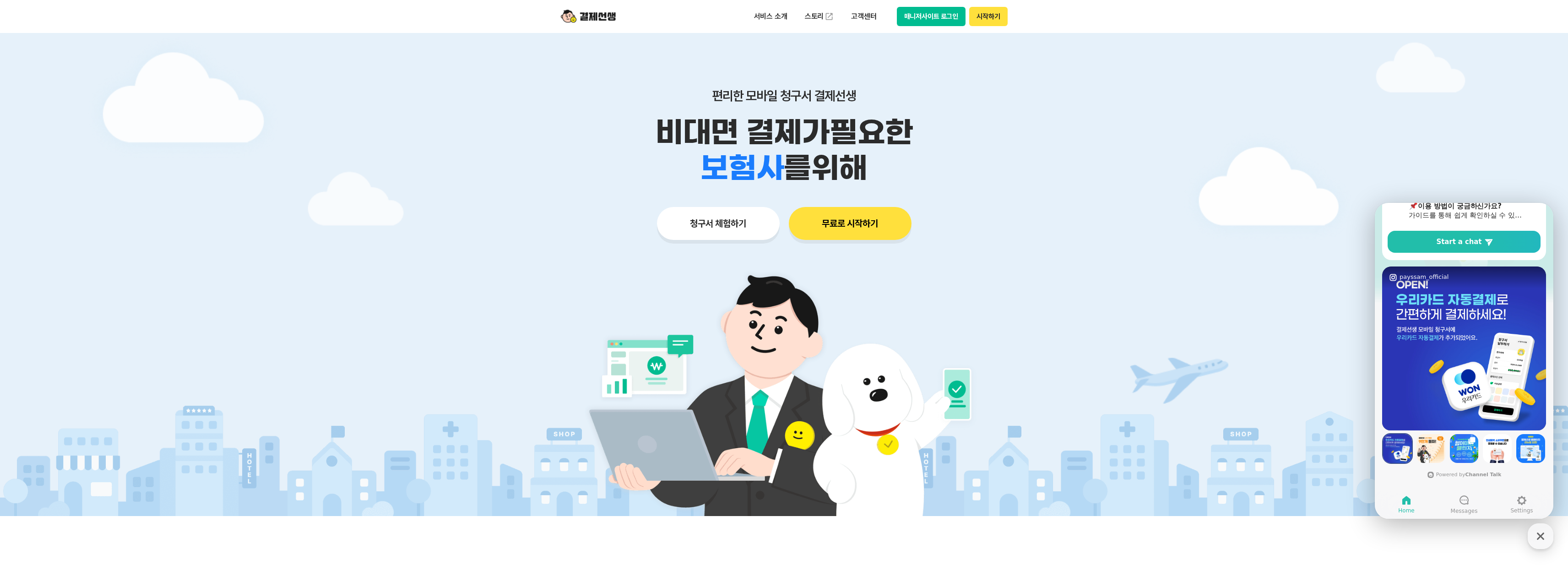
click at [874, 213] on button "무료로 시작하기" at bounding box center [850, 223] width 123 height 33
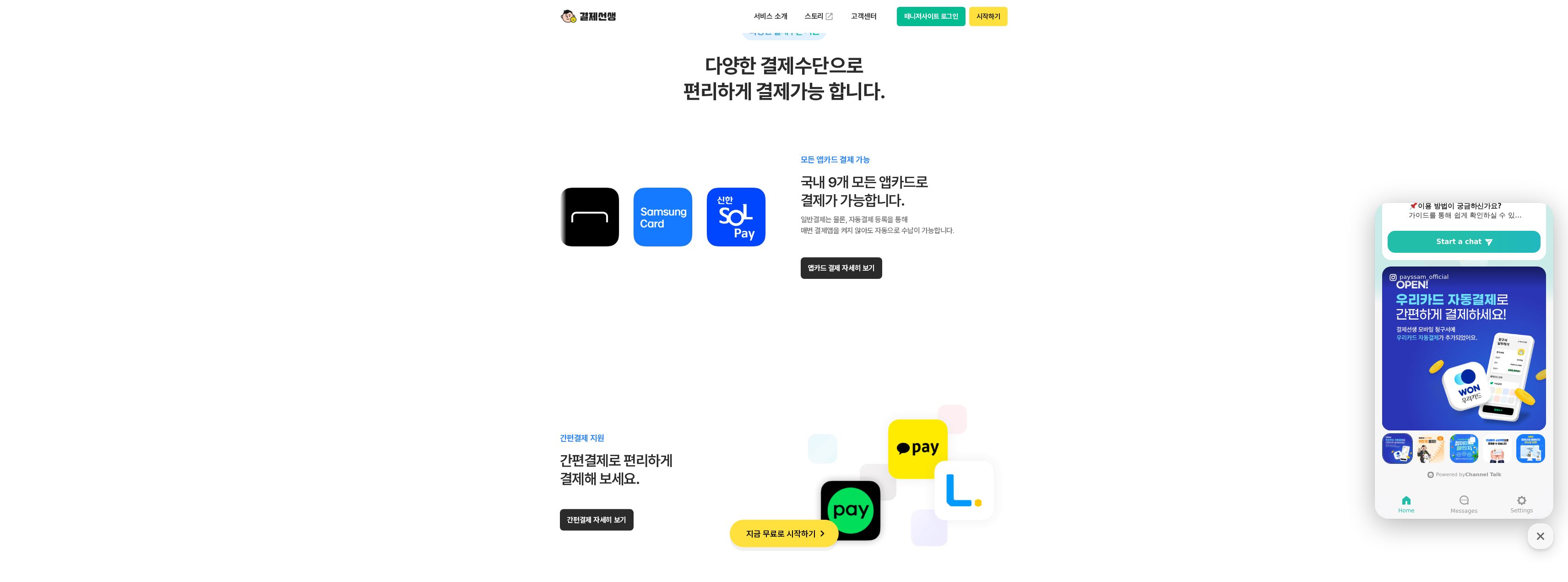
scroll to position [5173, 0]
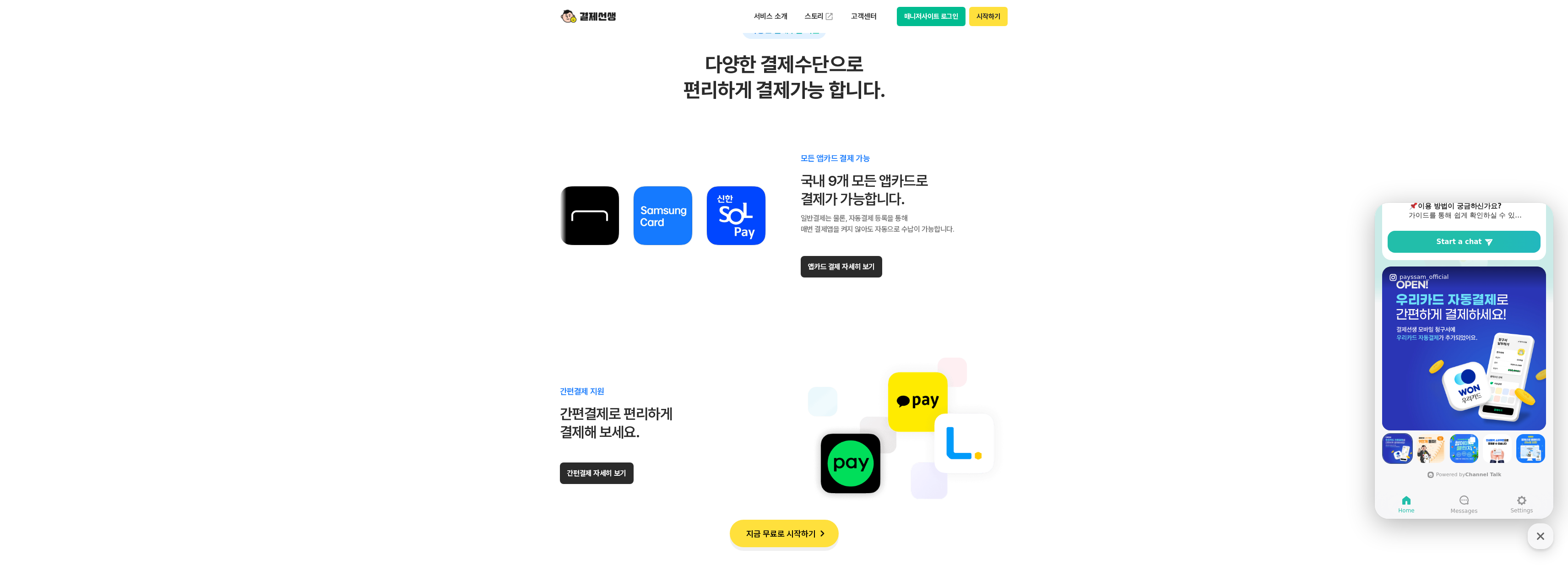
click at [835, 267] on button "앱카드 결제 자세히 보기" at bounding box center [841, 267] width 81 height 21
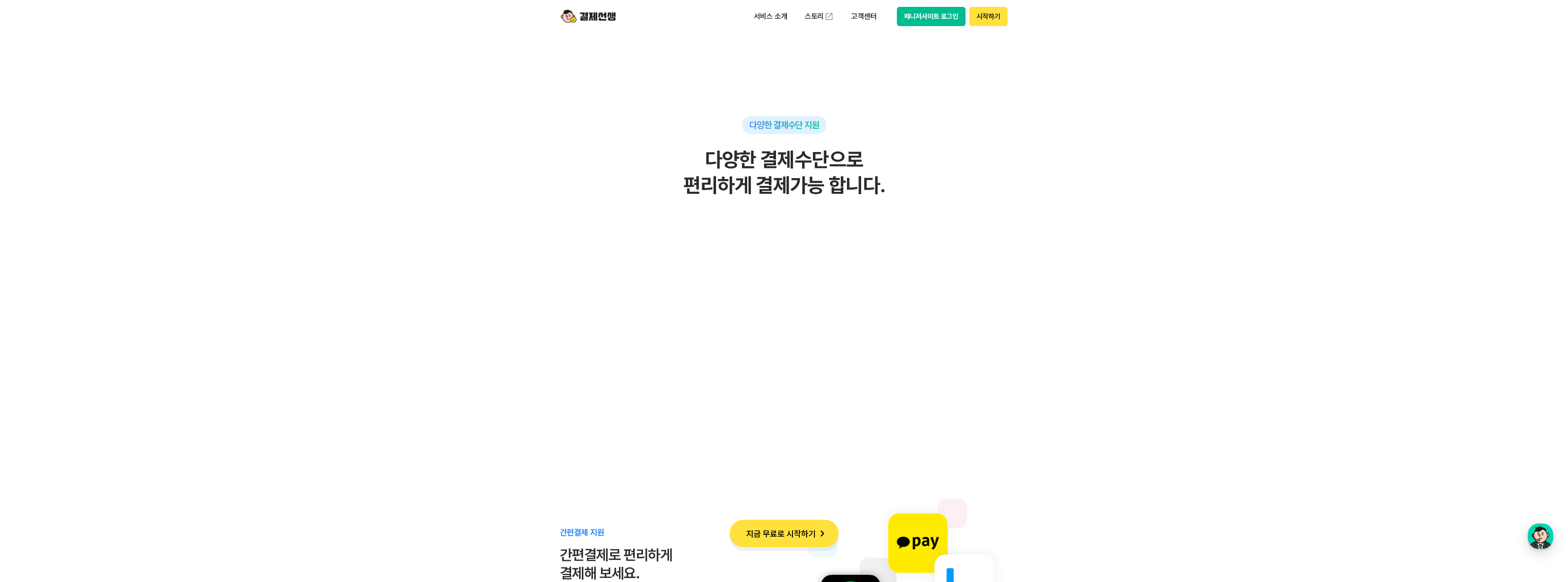
scroll to position [5081, 0]
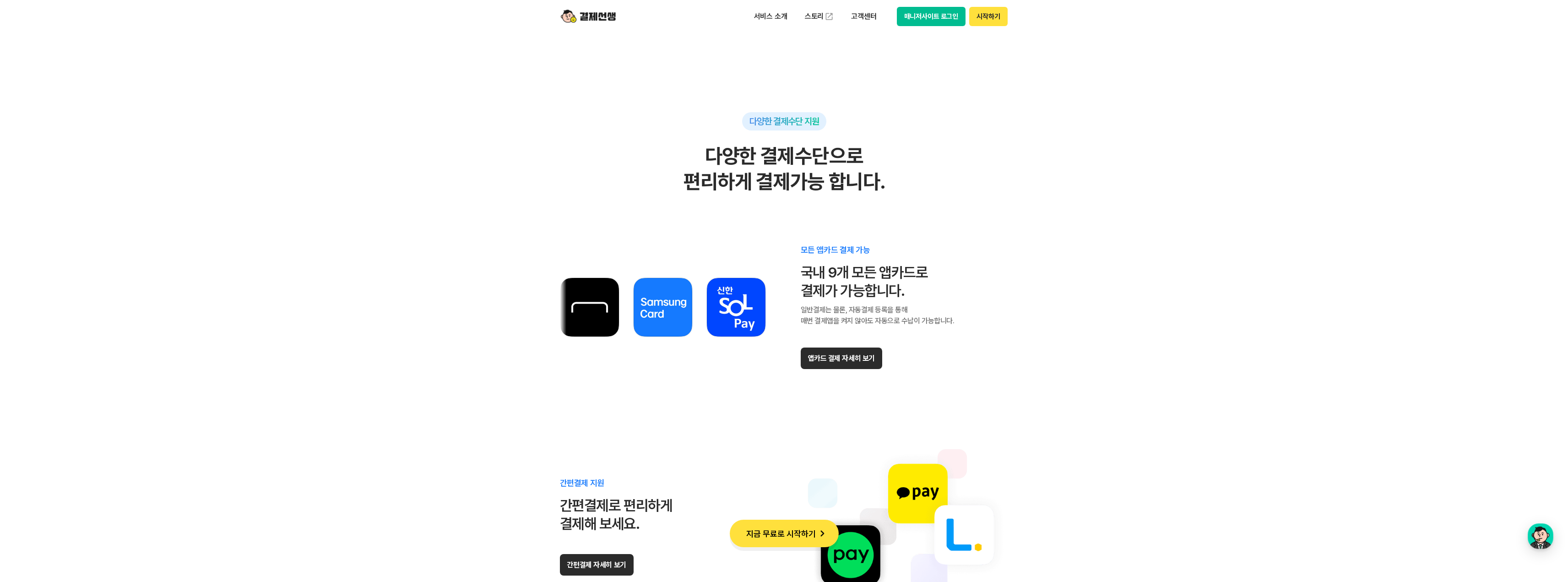
click at [816, 361] on button "앱카드 결제 자세히 보기" at bounding box center [841, 358] width 81 height 21
click at [947, 19] on button "매니저사이트 로그인" at bounding box center [931, 16] width 69 height 19
click at [1529, 537] on div "button" at bounding box center [1540, 536] width 26 height 26
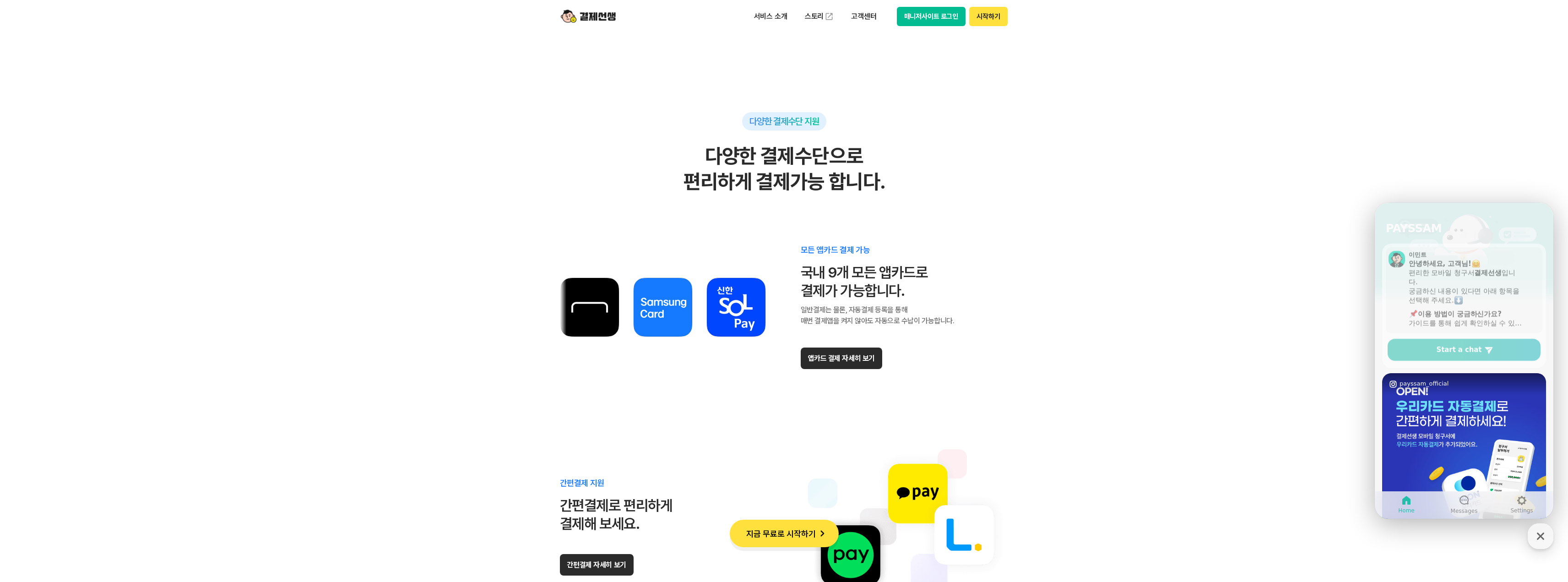
scroll to position [0, 0]
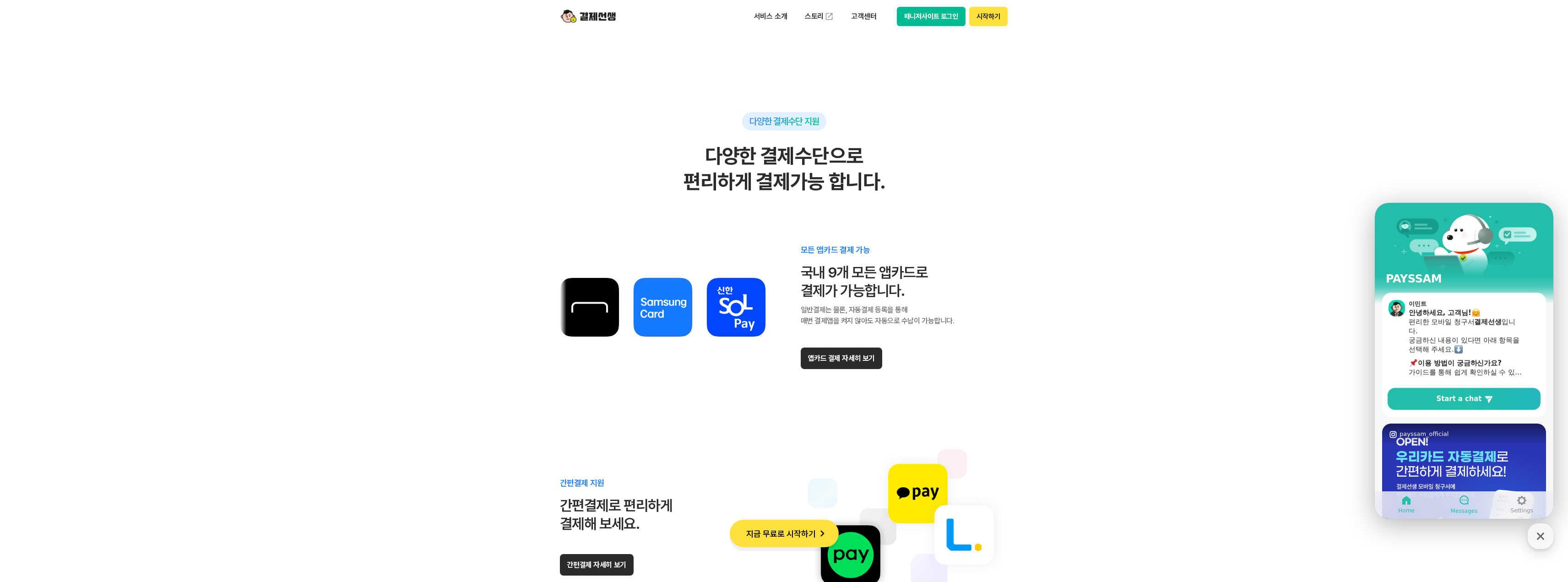
click at [1465, 506] on div at bounding box center [1464, 500] width 11 height 12
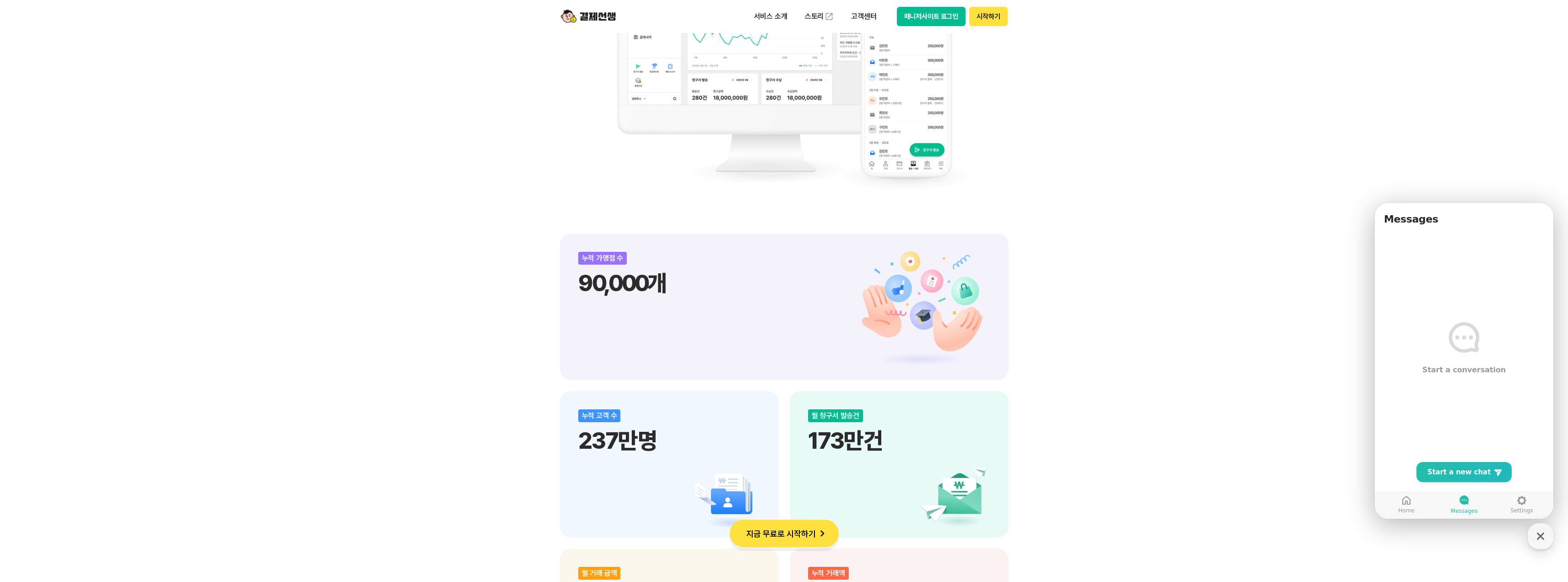
scroll to position [46, 0]
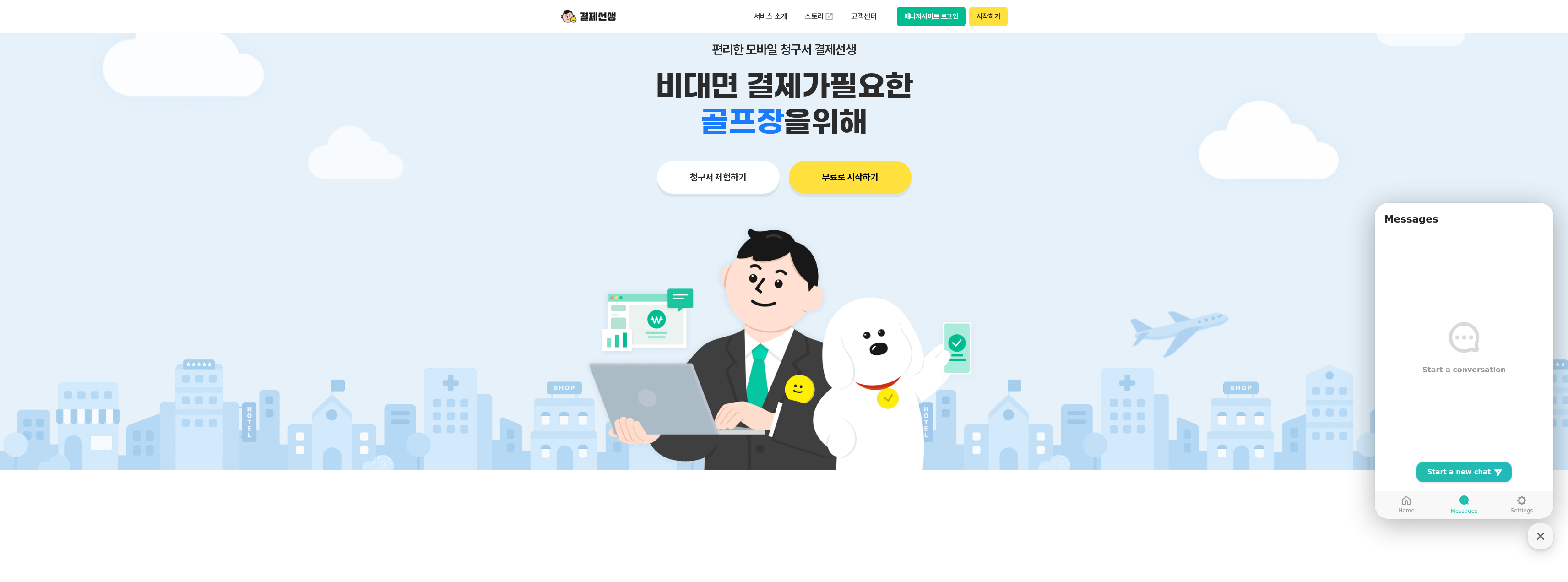
click at [1541, 535] on icon "button" at bounding box center [1540, 536] width 7 height 7
